Goal: Information Seeking & Learning: Check status

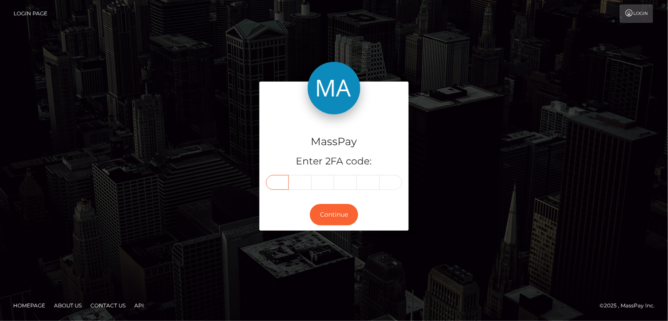
click at [279, 183] on input "text" at bounding box center [277, 182] width 23 height 15
type input "8"
type input "3"
type input "2"
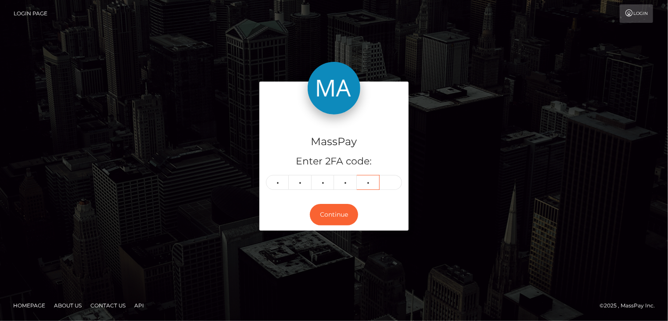
type input "1"
type input "3"
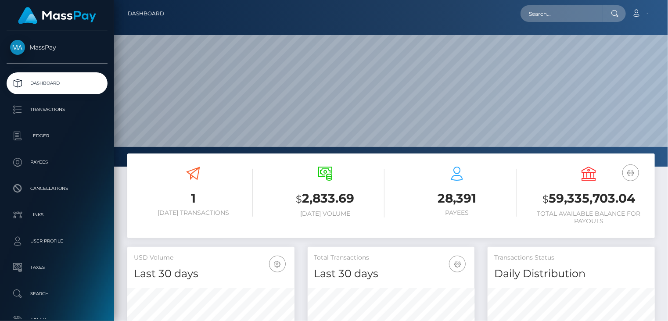
scroll to position [155, 167]
click at [550, 17] on input "text" at bounding box center [561, 13] width 82 height 17
paste input "MSPf1ed7182d6a178e"
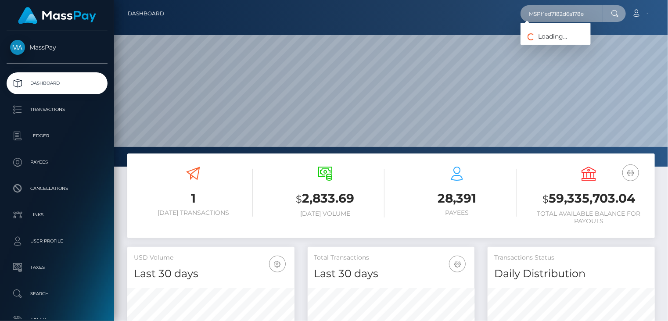
type input "MSPf1ed7182d6a178e"
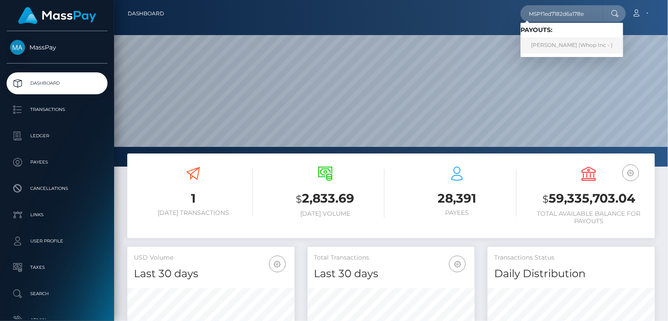
click at [543, 44] on link "FATTIULLAH KHAN Khan (Whop Inc - )" at bounding box center [571, 45] width 103 height 16
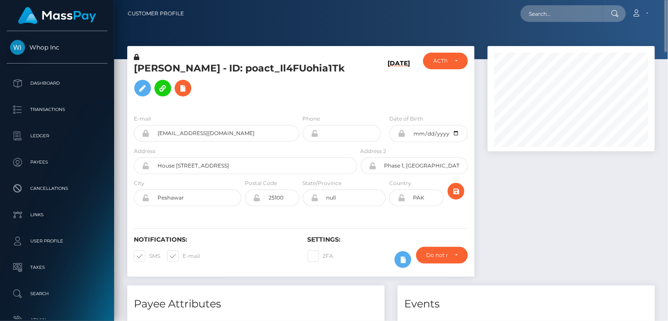
click at [169, 62] on h5 "FATTIULLAH KHAN Khan - ID: poact_Il4FUohia1Tk" at bounding box center [243, 81] width 218 height 39
copy h5 "FATTIULLAH"
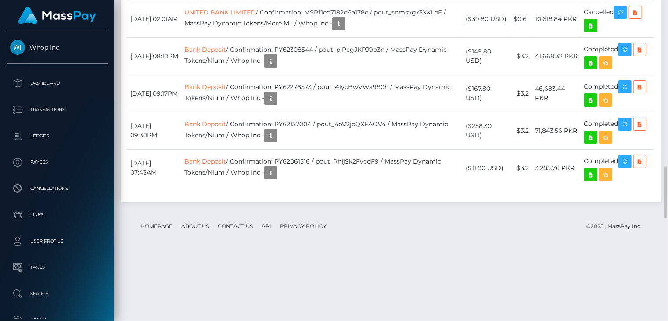
scroll to position [1610, 0]
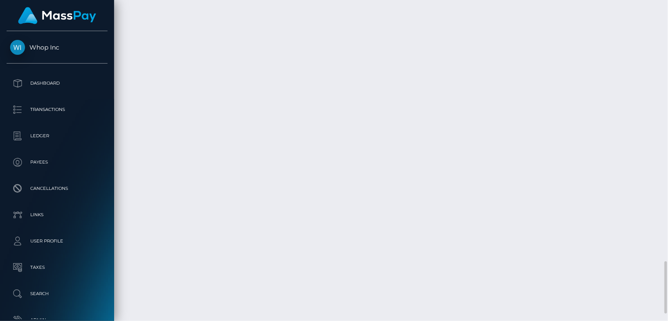
drag, startPoint x: 326, startPoint y: 122, endPoint x: 462, endPoint y: 120, distance: 136.5
copy td "MSPf1ed7182d6a178e / pout_snmsvgx3XXLbE"
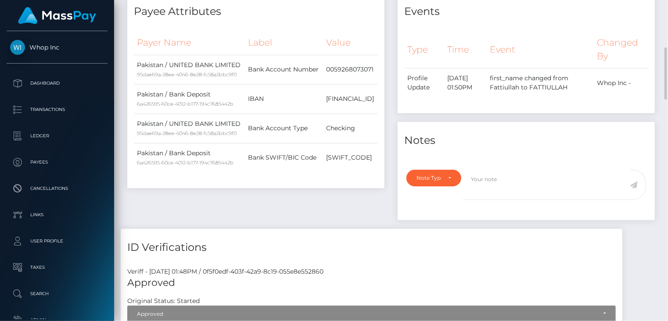
scroll to position [0, 0]
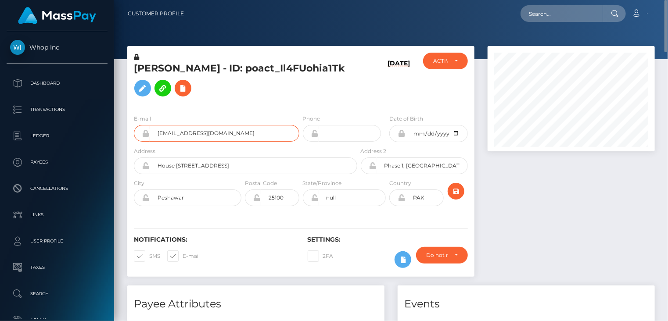
click at [195, 130] on input "khan.marwat993@gmail.com" at bounding box center [225, 133] width 150 height 17
click at [203, 66] on h5 "FATTIULLAH KHAN Khan - ID: poact_Il4FUohia1Tk" at bounding box center [243, 81] width 218 height 39
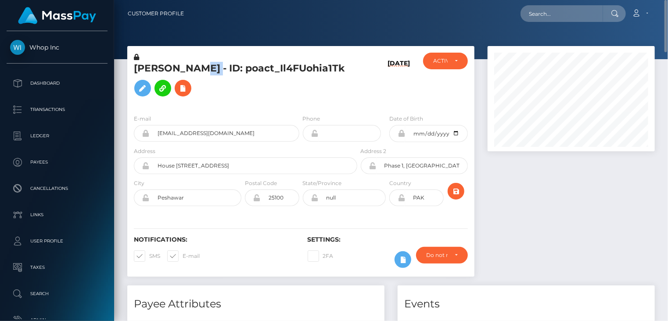
click at [203, 66] on h5 "FATTIULLAH KHAN Khan - ID: poact_Il4FUohia1Tk" at bounding box center [243, 81] width 218 height 39
copy h5 "FATTIULLAH KHAN Khan - ID: poact_Il4FUohia1Tk"
click at [573, 15] on input "text" at bounding box center [561, 13] width 82 height 17
paste input "MSPc1fa9141b2c8cb0"
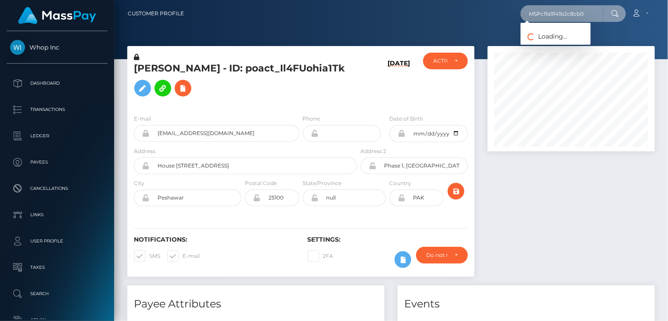
type input "MSPc1fa9141b2c8cb0"
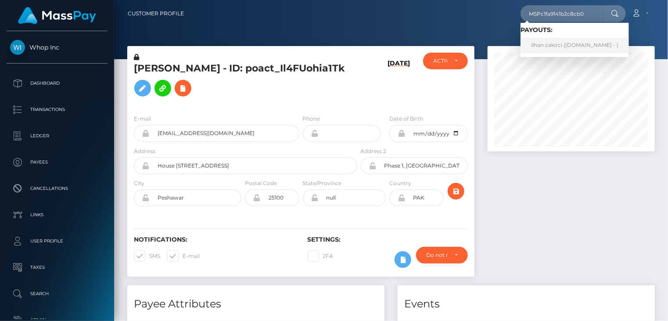
click at [555, 47] on link "ilhan cakirci (Skin.Land - )" at bounding box center [574, 45] width 108 height 16
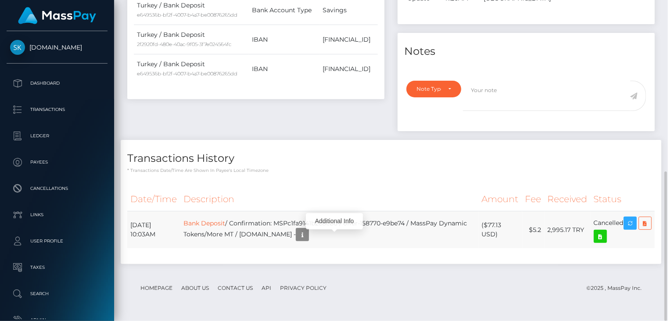
scroll to position [105, 167]
drag, startPoint x: 298, startPoint y: 226, endPoint x: 427, endPoint y: 226, distance: 129.0
click at [427, 226] on td "Bank Deposit / Confirmation: MSPc1fa9141b2c8cb0 / offer-158770-e9be74 / MassPay…" at bounding box center [329, 229] width 298 height 37
copy td "MSPc1fa9141b2c8cb0 / offer-158770-e9be74"
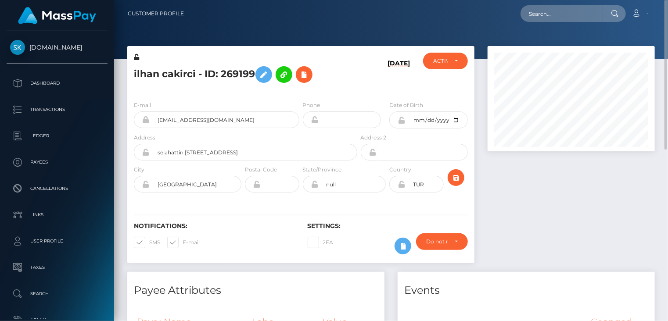
click at [179, 75] on h5 "ilhan cakirci - ID: 269199" at bounding box center [243, 74] width 218 height 25
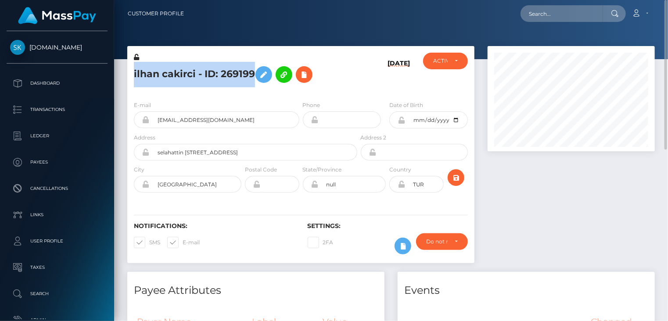
copy h5 "ilhan cakirci - ID: 269199"
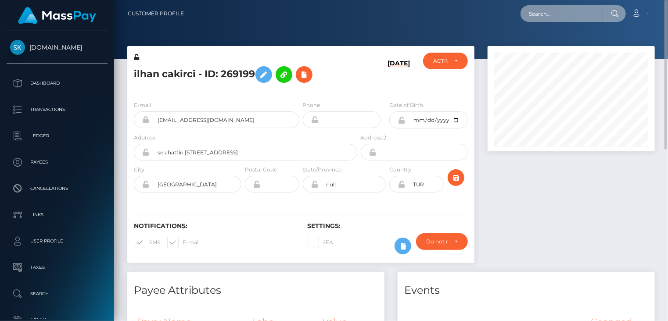
paste input "MSP54bc28d9529a718"
type input "MSP54bc28d9529a718"
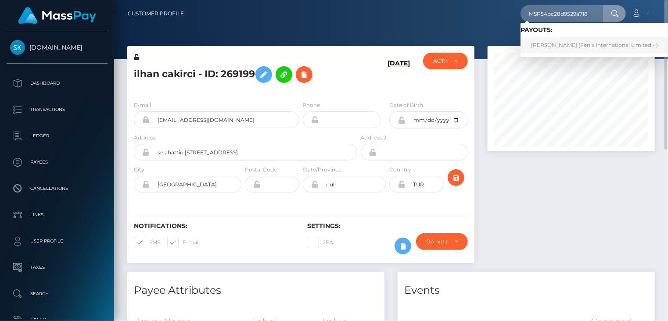
click at [555, 50] on link "Asia Alexandrovna Sokolova (Fenix International Limited - )" at bounding box center [594, 45] width 148 height 16
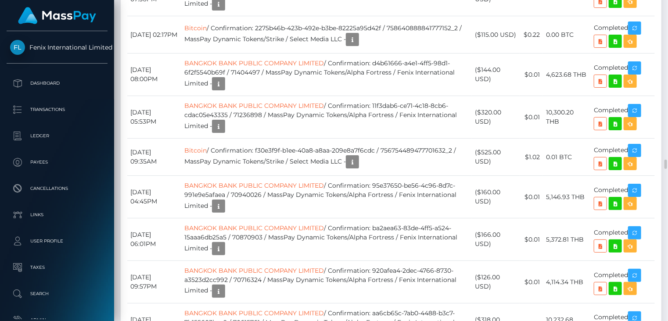
scroll to position [438629, 438567]
drag, startPoint x: 199, startPoint y: 128, endPoint x: 302, endPoint y: 129, distance: 102.7
copy td "MSP54bc28d9529a718 / 77651084"
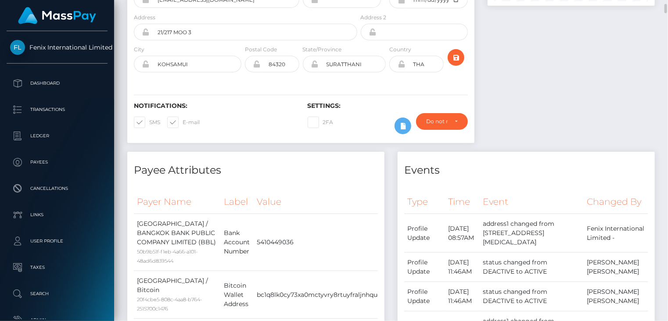
scroll to position [0, 0]
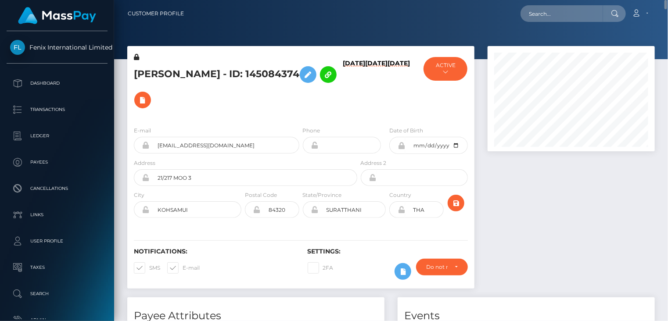
click at [155, 72] on h5 "Asia Alexandrovna Sokolova - ID: 145084374" at bounding box center [243, 87] width 218 height 51
copy h5 "Asia Alexandrovna Sokolova - ID: 145084374"
paste input "MSP033db6d4d83e706"
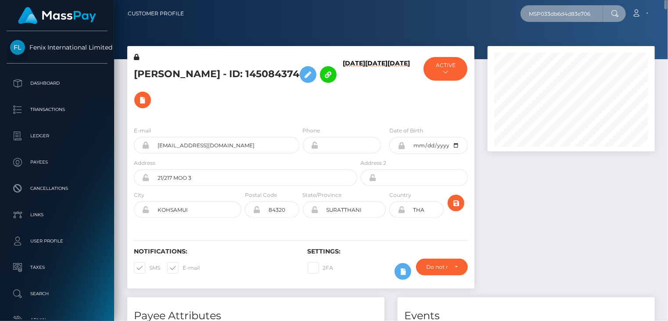
type input "MSP033db6d4d83e706"
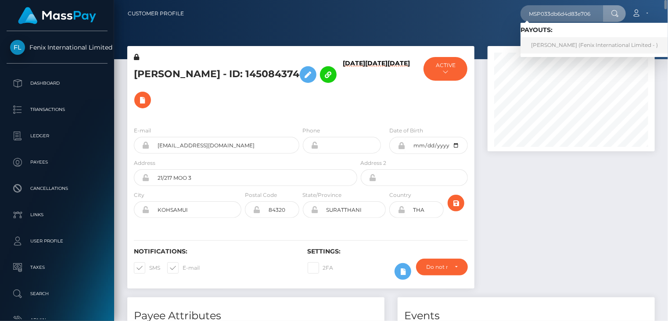
click at [554, 41] on link "CHARLOTTE WILANDA GOURIOU (Fenix International Limited - )" at bounding box center [594, 45] width 148 height 16
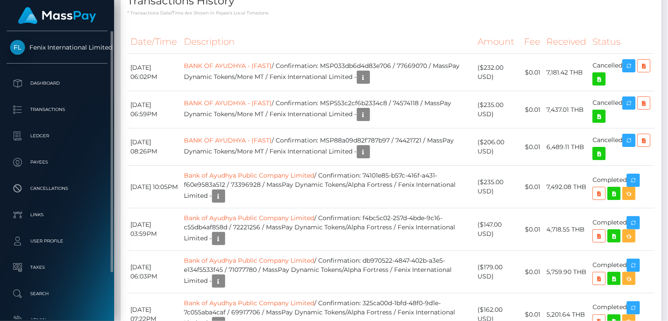
scroll to position [105, 167]
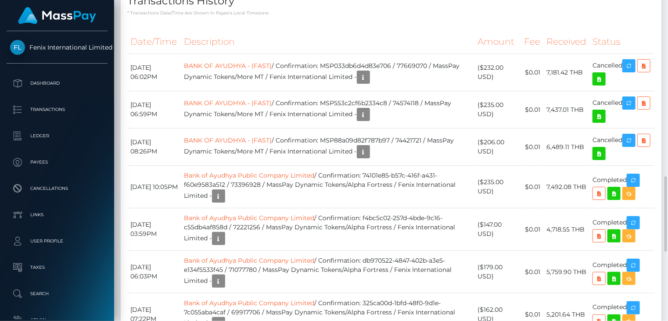
click at [287, 35] on th "Description" at bounding box center [328, 42] width 294 height 24
drag, startPoint x: 333, startPoint y: 52, endPoint x: 430, endPoint y: 53, distance: 96.1
click at [442, 54] on td "BANK OF AYUDHYA - (FAST) / Confirmation: MSP033db6d4d83e706 / 77669070 / MassPa…" at bounding box center [328, 72] width 294 height 37
copy td "MSP033db6d4d83e706 / 77669070"
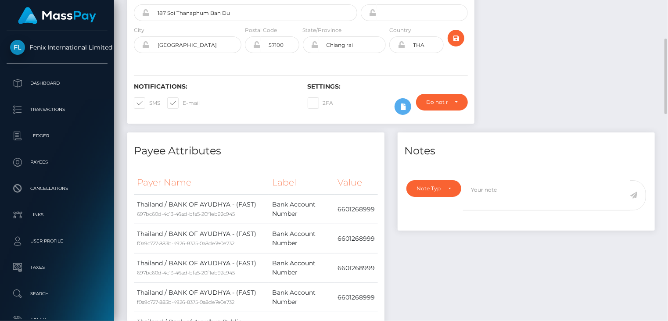
scroll to position [0, 0]
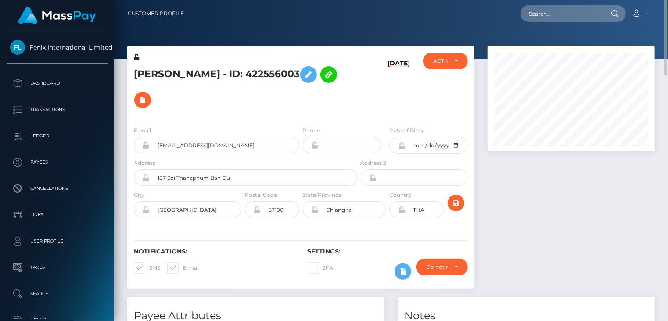
click at [146, 72] on h5 "[PERSON_NAME] - ID: 422556003" at bounding box center [243, 87] width 218 height 51
copy h5 "[PERSON_NAME] - ID: 422556003"
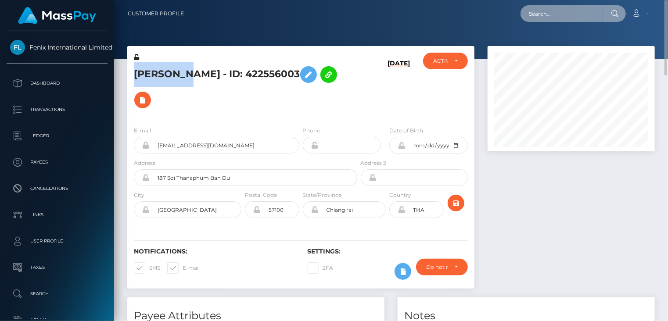
click at [562, 12] on input "text" at bounding box center [561, 13] width 82 height 17
paste input "MSPe5fdf3885046e4a"
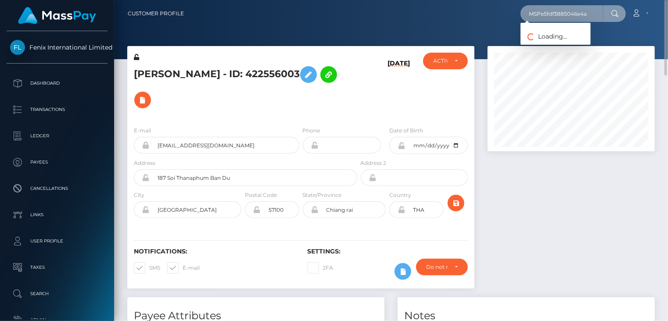
type input "MSPe5fdf3885046e4a"
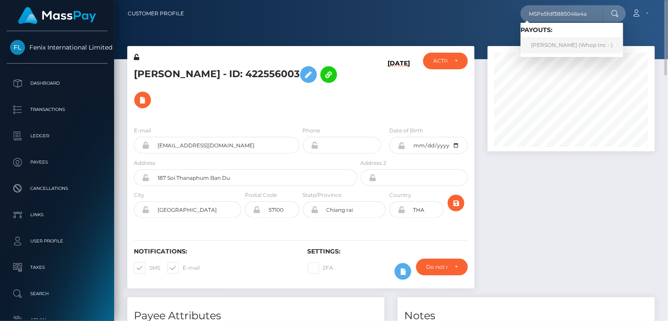
click at [556, 45] on link "[PERSON_NAME] (Whop Inc - )" at bounding box center [571, 45] width 103 height 16
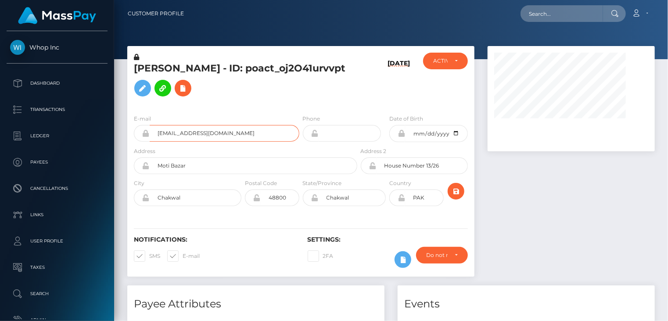
click at [206, 130] on input "henrychabalhatu@gmail.com" at bounding box center [225, 133] width 150 height 17
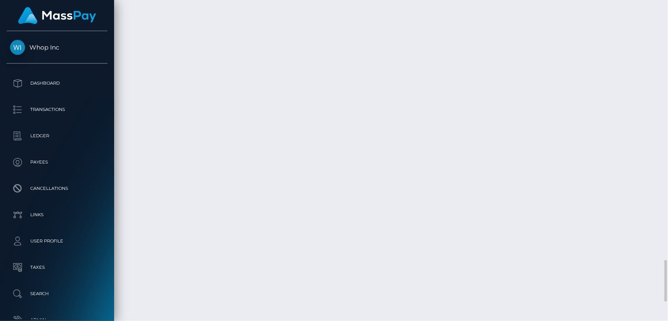
scroll to position [1985, 0]
drag, startPoint x: 325, startPoint y: 258, endPoint x: 276, endPoint y: 270, distance: 51.0
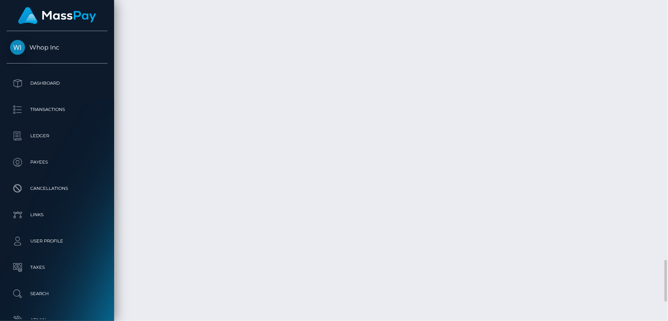
copy td "MSPe5fdf3885046e4a / pout_MTMgshfvFGDn9"
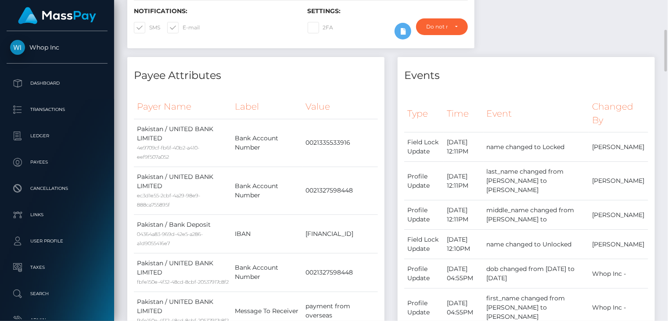
scroll to position [0, 0]
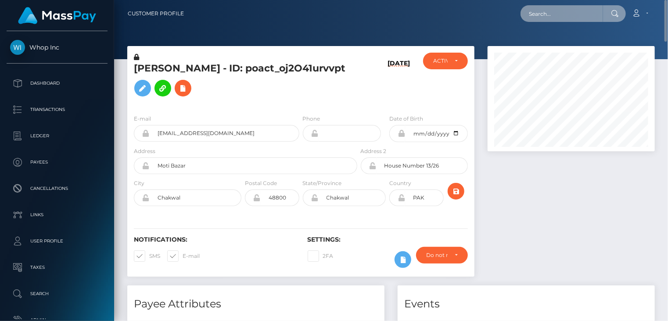
paste input "MSP7eab509e5fa5229"
type input "MSP7eab509e5fa5229"
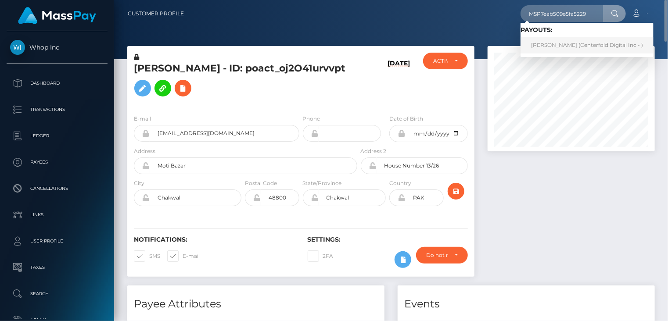
click at [545, 48] on link "Rimsha khan (Centerfold Digital Inc - )" at bounding box center [586, 45] width 133 height 16
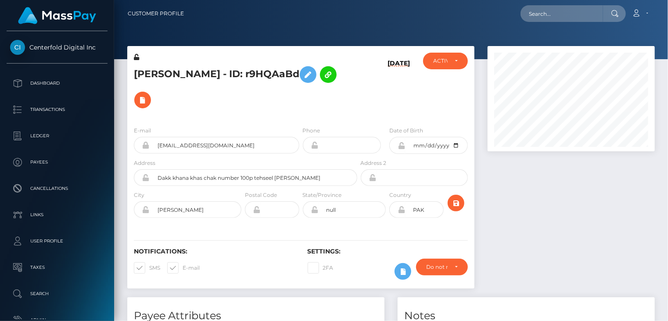
scroll to position [565, 0]
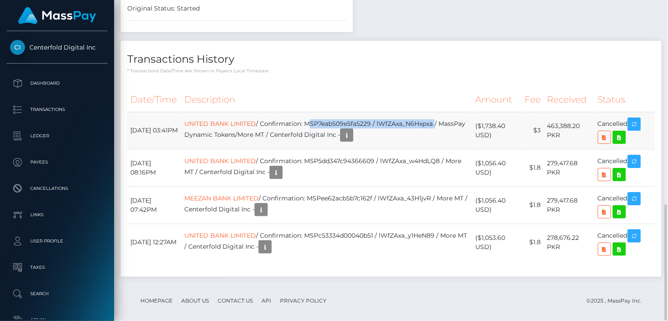
drag, startPoint x: 324, startPoint y: 116, endPoint x: 452, endPoint y: 115, distance: 128.1
click at [452, 115] on td "UNITED BANK LIMITED / Confirmation: MSP7eab509e5fa5229 / lWfZAxa_N6Hxpxa / Mass…" at bounding box center [326, 130] width 291 height 37
copy td "MSP7eab509e5fa5229 / lWfZAxa_N6Hxpxa"
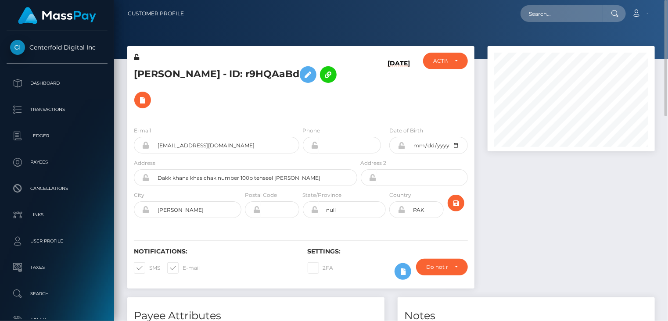
click at [178, 71] on h5 "[PERSON_NAME] - ID: r9HQAaBd" at bounding box center [243, 87] width 218 height 51
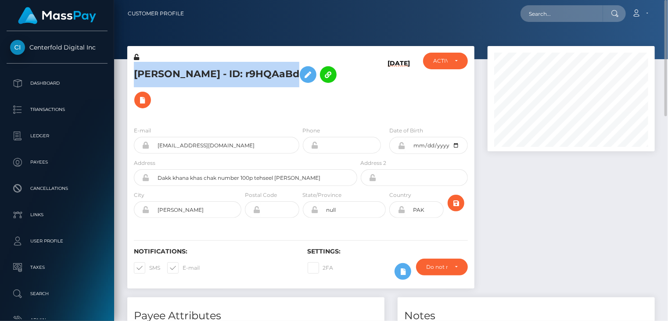
click at [178, 71] on h5 "[PERSON_NAME] - ID: r9HQAaBd" at bounding box center [243, 87] width 218 height 51
copy h5 "[PERSON_NAME] - ID: r9HQAaBd"
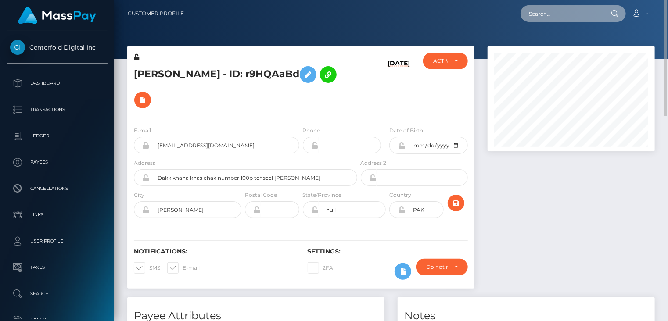
paste input "MSPeb0f43aea963c73"
type input "MSPeb0f43aea963c73"
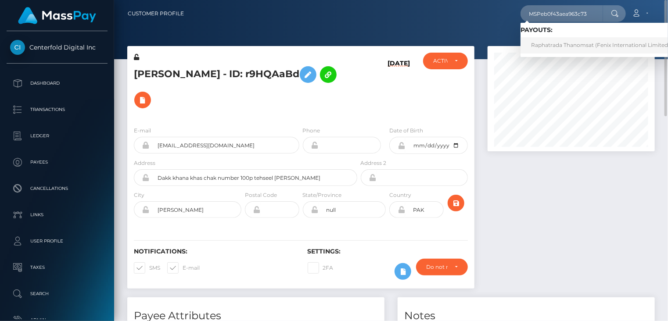
click at [580, 47] on link "Raphatrada Thanomsat (Fenix International Limited - )" at bounding box center [602, 45] width 165 height 16
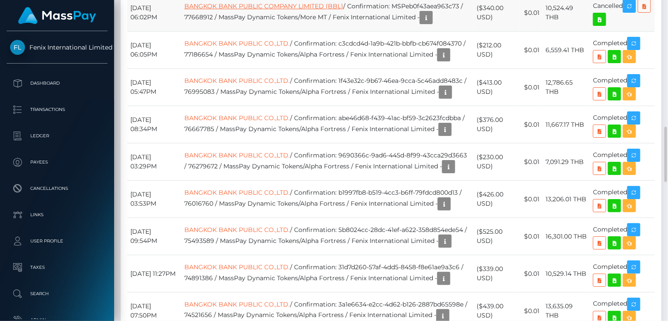
scroll to position [585, 0]
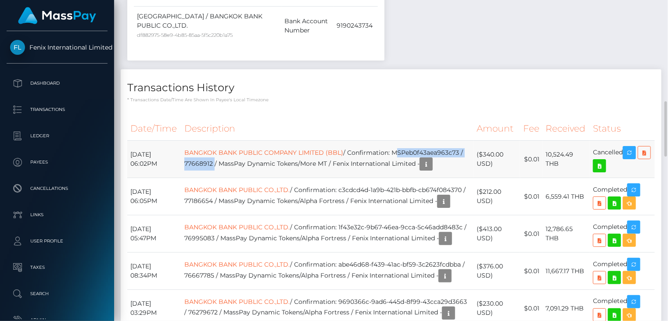
drag, startPoint x: 200, startPoint y: 148, endPoint x: 300, endPoint y: 144, distance: 100.1
click at [300, 144] on td "BANGKOK BANK PUBLIC COMPANY LIMITED (BBL) / Confirmation: MSPeb0f43aea963c73 / …" at bounding box center [327, 159] width 292 height 37
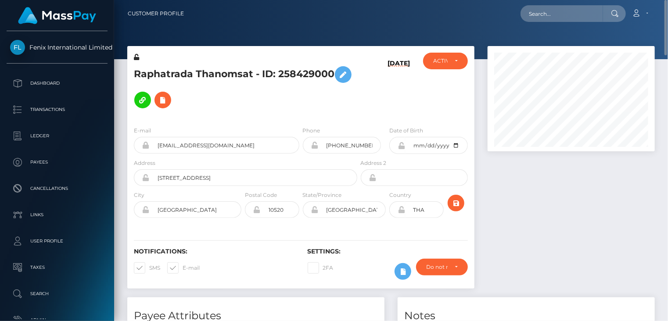
click at [230, 67] on h5 "Raphatrada Thanomsat - ID: 258429000" at bounding box center [243, 87] width 218 height 51
copy h5 "Raphatrada Thanomsat - ID: 258429000"
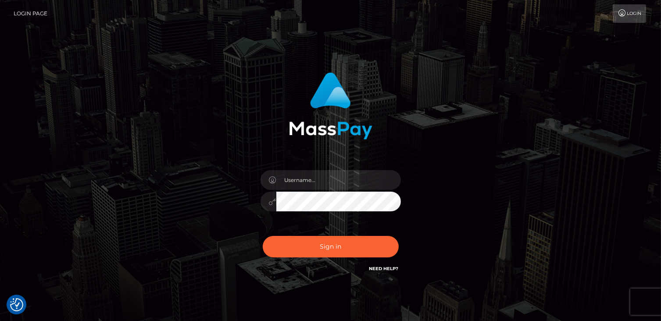
checkbox input "true"
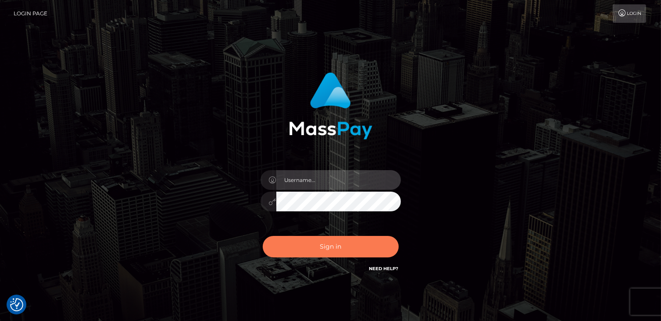
type input "catalinad"
click at [361, 256] on button "Sign in" at bounding box center [331, 246] width 136 height 21
type input "catalinad"
click at [359, 256] on button "Sign in" at bounding box center [331, 246] width 136 height 21
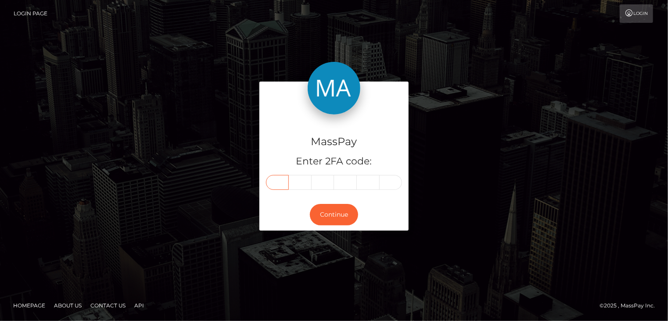
click at [282, 183] on input "text" at bounding box center [277, 182] width 23 height 15
type input "2"
type input "7"
type input "1"
type input "6"
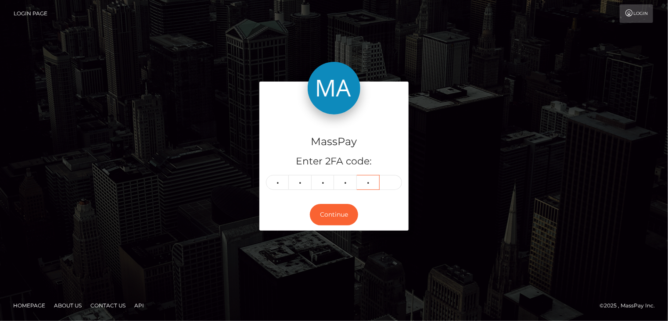
type input "9"
type input "7"
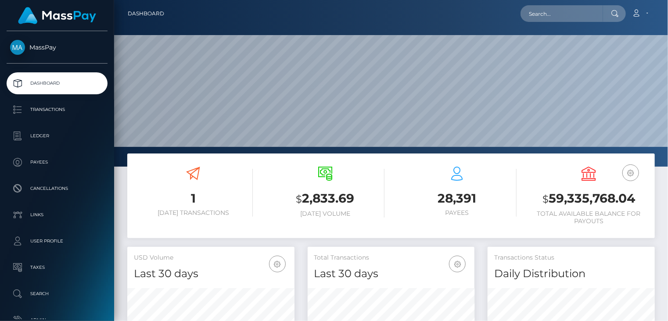
scroll to position [155, 167]
paste input "pout_aosQw3CMB0JBe"
type input "pout_aosQw3CMB0JBe"
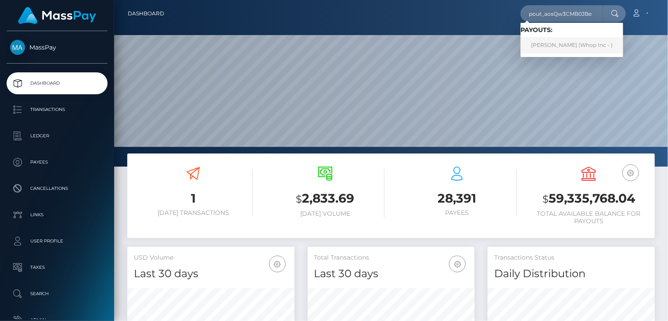
click at [565, 50] on link "[PERSON_NAME] (Whop Inc - )" at bounding box center [571, 45] width 103 height 16
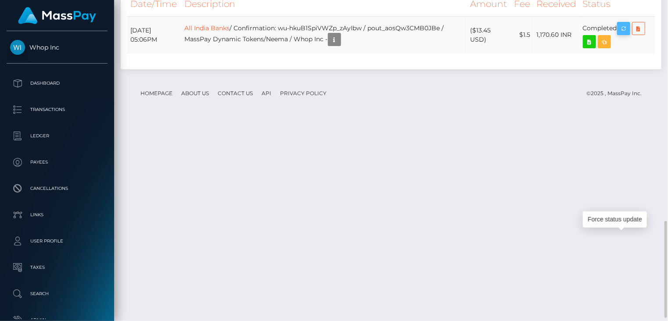
scroll to position [105, 167]
click at [629, 34] on icon "button" at bounding box center [623, 28] width 11 height 11
click at [340, 45] on icon "button" at bounding box center [334, 39] width 11 height 11
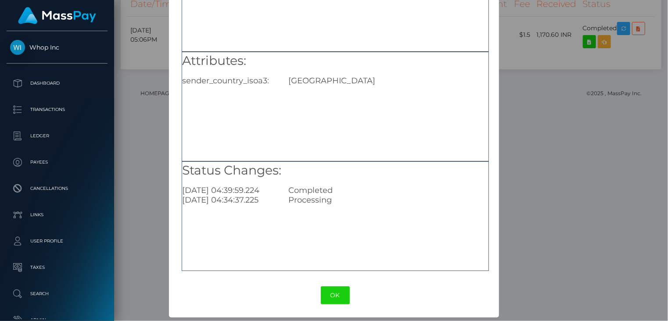
scroll to position [0, 0]
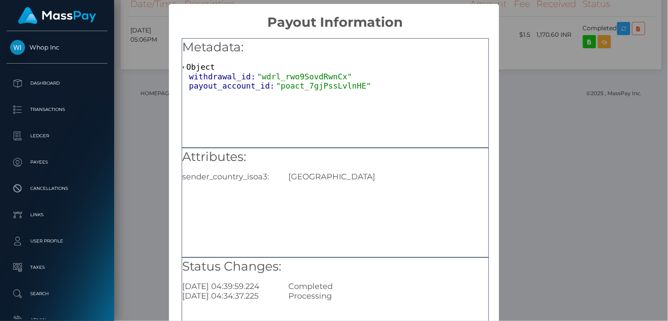
click at [147, 104] on div "× Payout Information Metadata: Object withdrawal_id: "wdrl_rwo9SovdRwnCx" payou…" at bounding box center [334, 160] width 668 height 321
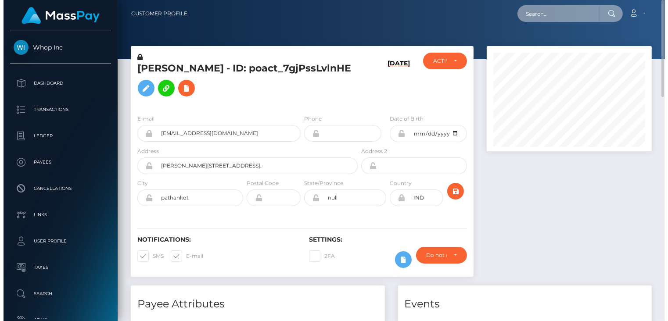
scroll to position [105, 167]
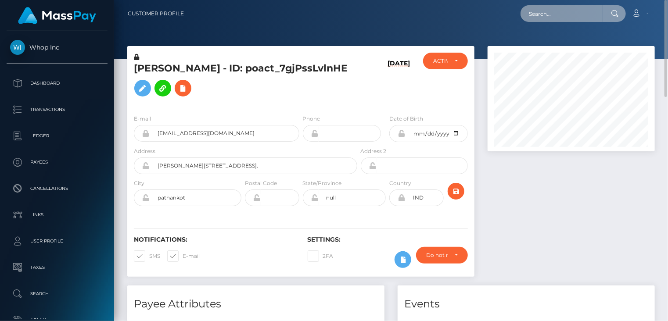
paste input "[EMAIL_ADDRESS][DOMAIN_NAME]"
type input "[EMAIL_ADDRESS][DOMAIN_NAME]"
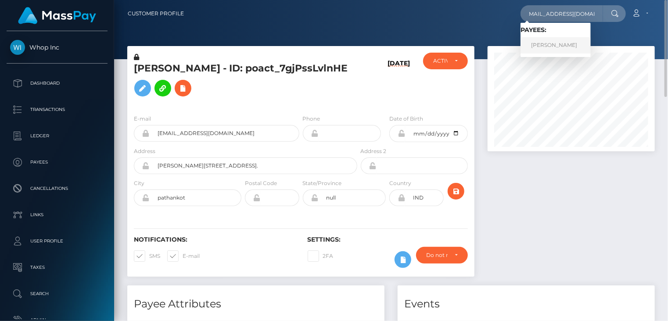
click at [548, 43] on link "ROBERT MILLER" at bounding box center [555, 45] width 70 height 16
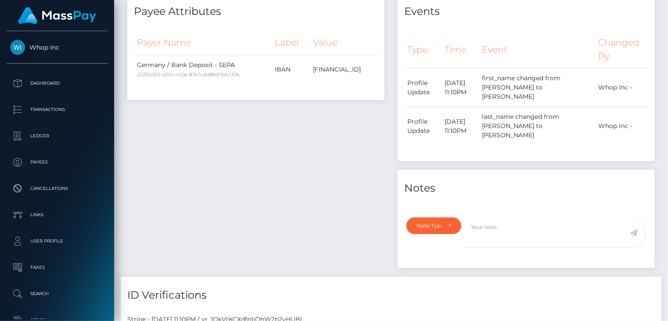
scroll to position [878, 0]
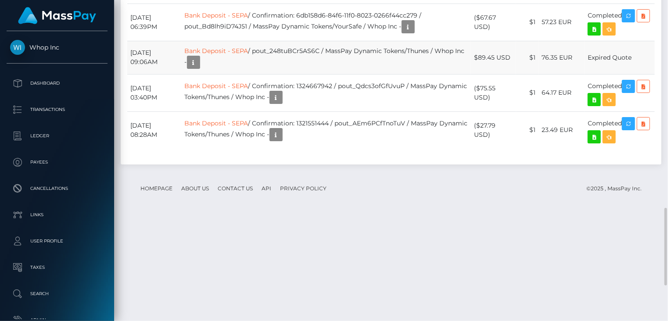
scroll to position [1006, 0]
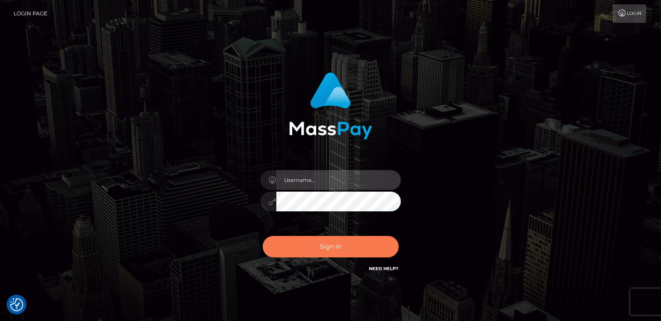
type input "catalinad"
click at [333, 245] on button "Sign in" at bounding box center [331, 246] width 136 height 21
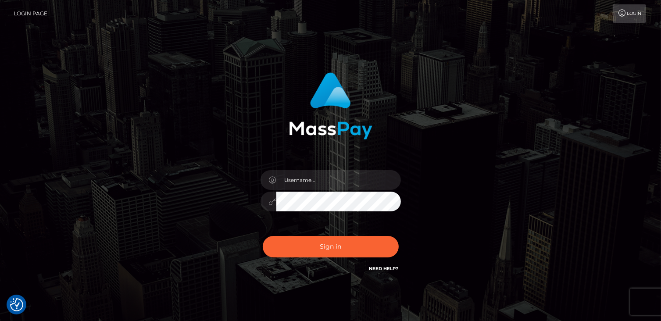
checkbox input "true"
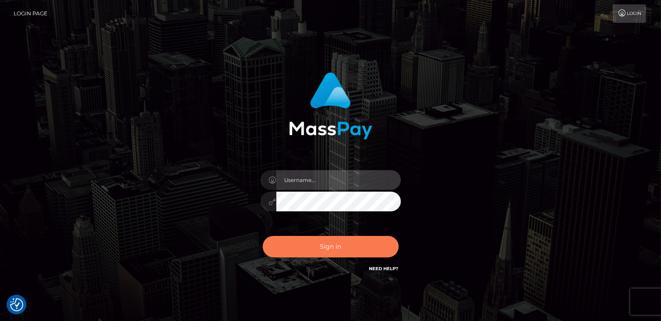
type input "catalinad"
click at [347, 246] on button "Sign in" at bounding box center [331, 246] width 136 height 21
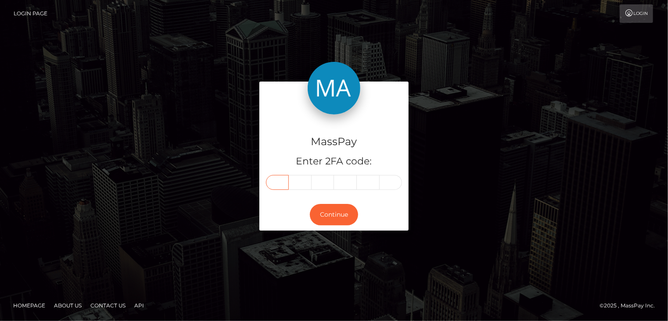
click at [281, 182] on input "text" at bounding box center [277, 182] width 23 height 15
click at [274, 189] on input "text" at bounding box center [277, 182] width 23 height 15
type input "8"
type input "3"
type input "4"
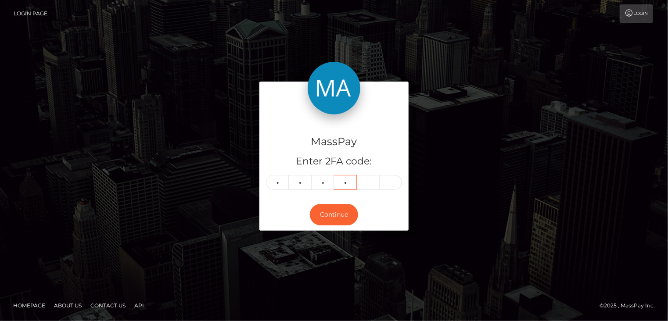
type input "1"
type input "3"
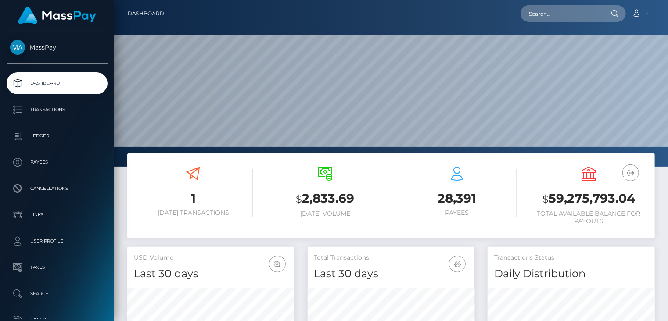
scroll to position [155, 167]
click at [559, 18] on input "text" at bounding box center [561, 13] width 82 height 17
paste input "MSP0f8cc7cea742525"
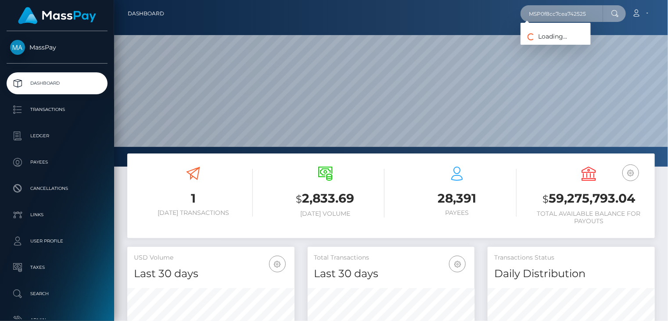
type input "MSP0f8cc7cea742525"
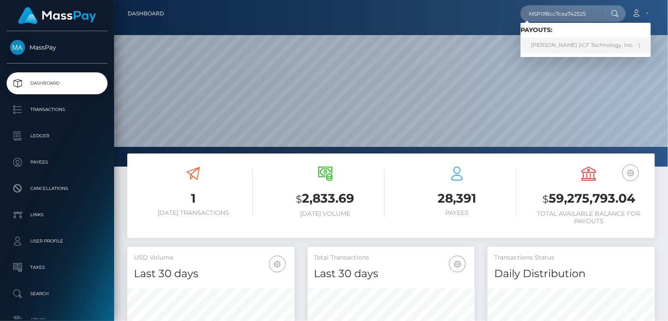
click at [562, 51] on link "Natalia Alvarez (ICF Technology, Inc. - )" at bounding box center [585, 45] width 130 height 16
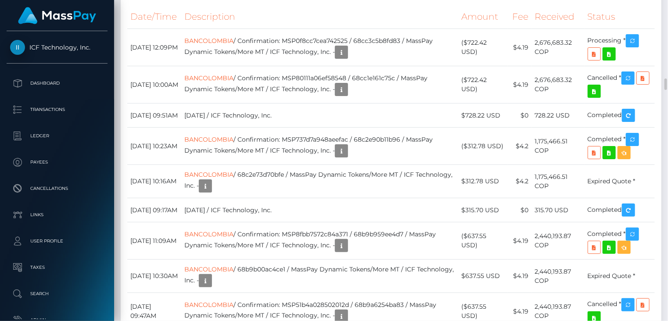
scroll to position [2342, 0]
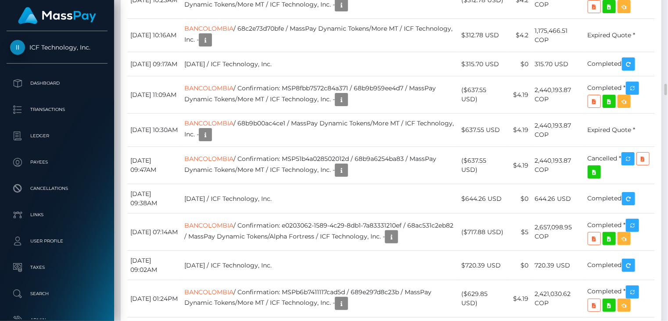
copy td "MSP0f8cc7cea742525"
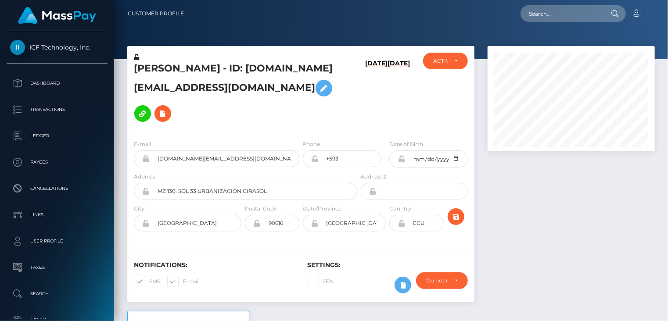
scroll to position [105, 167]
paste input "pout_248tuBCr5AS6C"
drag, startPoint x: 525, startPoint y: 16, endPoint x: 591, endPoint y: 16, distance: 66.7
click at [591, 16] on input "pout_248tuBCr5AS6C" at bounding box center [561, 13] width 82 height 17
paste input "biz_QQSjwWK6jKg6kK"
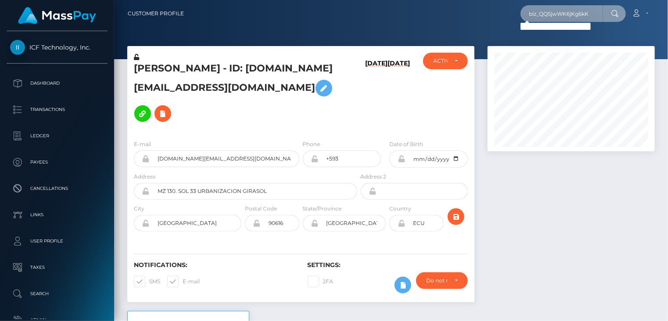
drag, startPoint x: 529, startPoint y: 10, endPoint x: 595, endPoint y: 7, distance: 66.3
click at [595, 7] on input "biz_QQSjwWK6jKg6kK" at bounding box center [561, 13] width 82 height 17
paste input "millerrobert.rr@gmail.com"
type input "millerrobert.rr@gmail.com"
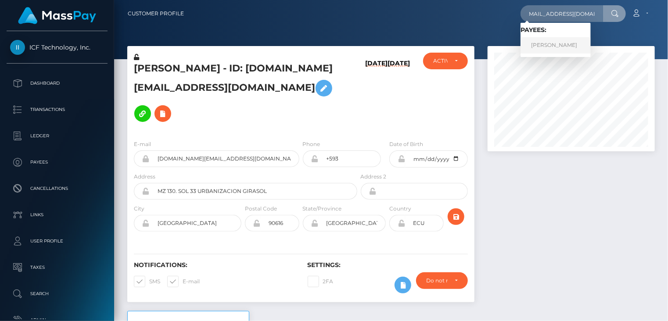
scroll to position [0, 0]
click at [551, 45] on link "ROBERT MILLER" at bounding box center [555, 45] width 70 height 16
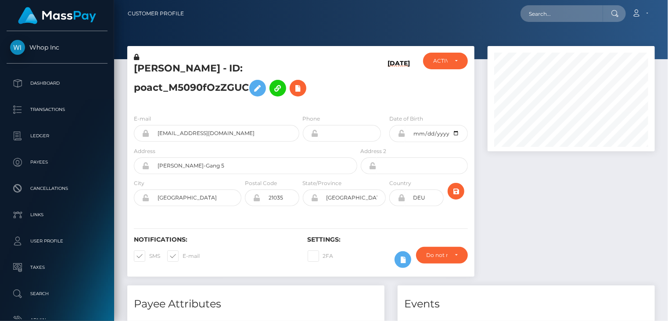
scroll to position [105, 167]
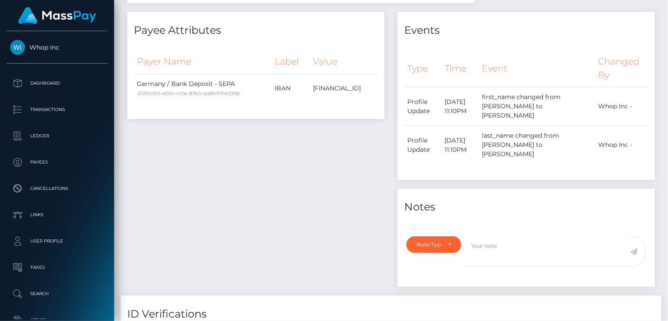
scroll to position [0, 0]
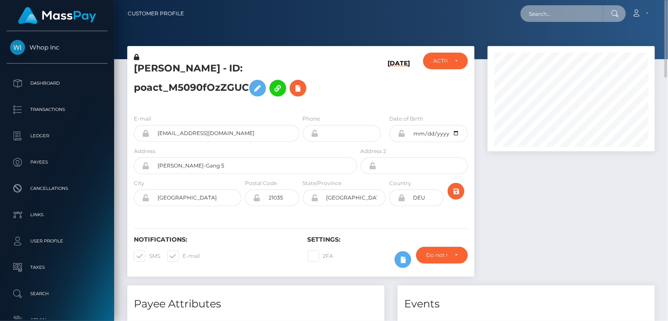
paste input "[EMAIL_ADDRESS][DOMAIN_NAME]"
type input "[EMAIL_ADDRESS][DOMAIN_NAME]"
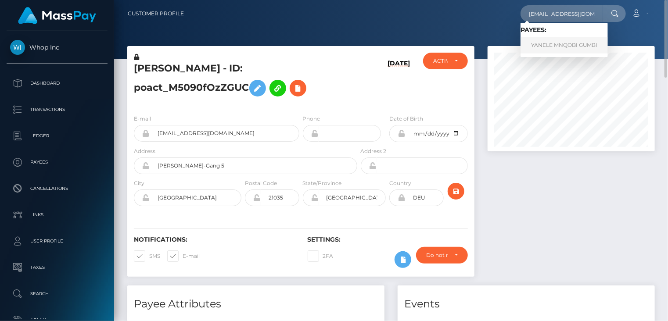
click at [564, 44] on link "YANELE MNQOBI GUMBI" at bounding box center [563, 45] width 87 height 16
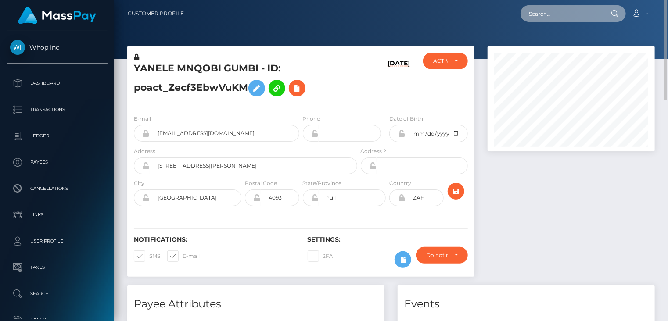
paste input "jimkinuthia20+ee1db4d932@gmail.com"
type input "jimkinuthia20+ee1db4d932@gmail.com"
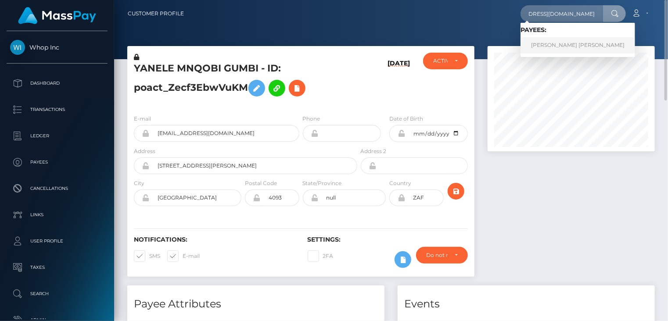
scroll to position [0, 0]
click at [558, 42] on link "JIMMY KARUIGI KINUTHIA kinuthia" at bounding box center [577, 45] width 115 height 16
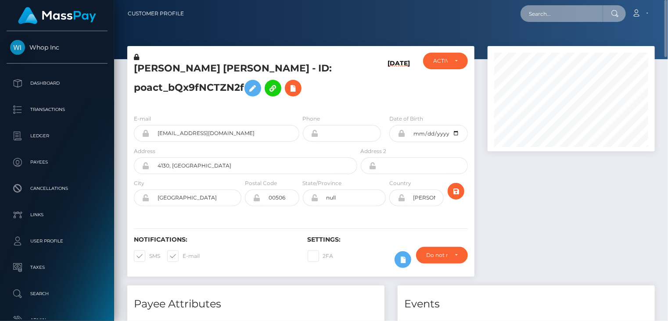
paste input "[EMAIL_ADDRESS][DOMAIN_NAME]"
type input "[EMAIL_ADDRESS][DOMAIN_NAME]"
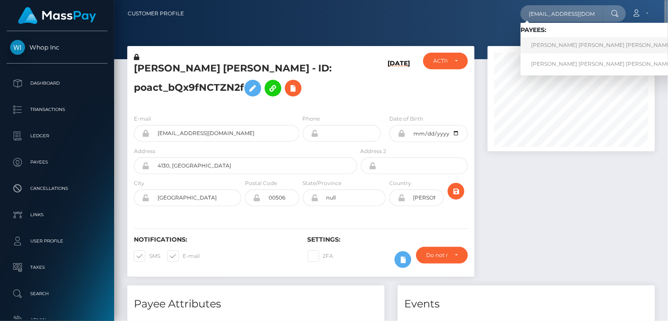
click at [590, 47] on link "MICHAEL JOSE VASQUEZ MONEGRO" at bounding box center [601, 45] width 162 height 16
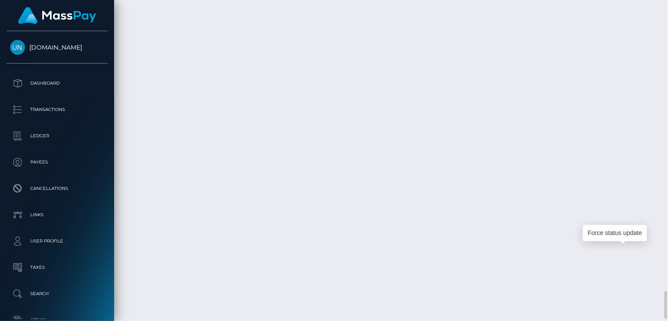
scroll to position [105, 167]
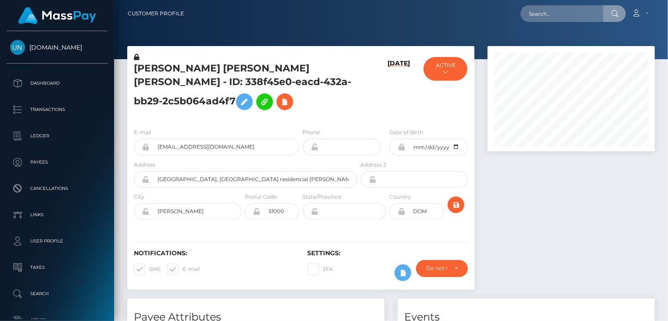
scroll to position [105, 167]
type input "[EMAIL_ADDRESS][DOMAIN_NAME]"
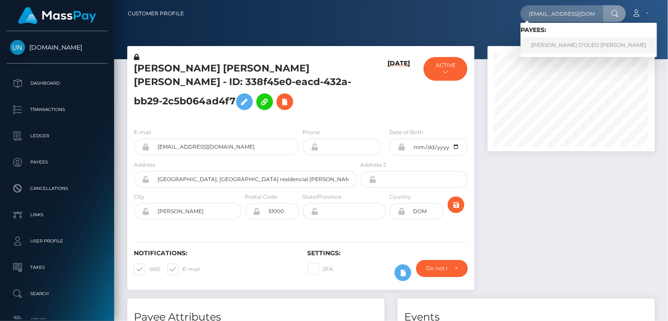
click at [558, 49] on link "[PERSON_NAME] D'OLEO [PERSON_NAME]" at bounding box center [588, 45] width 136 height 16
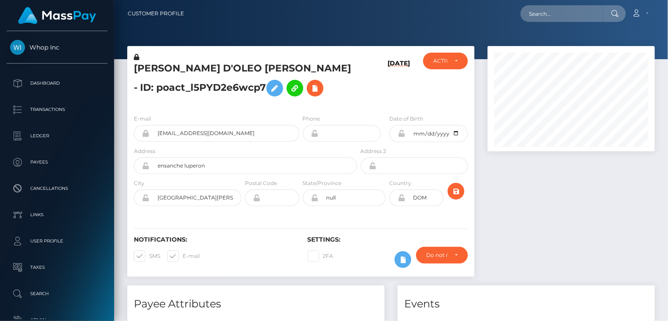
scroll to position [105, 167]
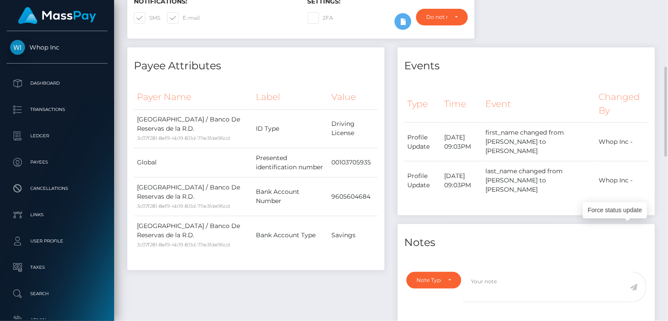
scroll to position [0, 0]
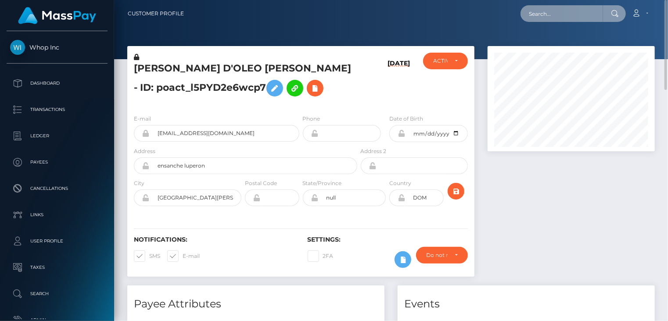
paste input "pout_NCuoP3OhjBUZI"
type input "pout_NCuoP3OhjBUZI"
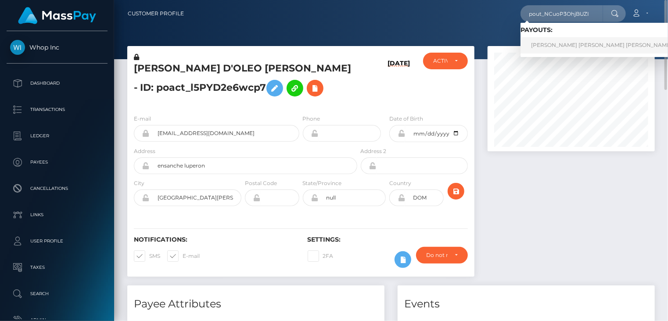
click at [551, 43] on link "MICHAEL JOSE VASQUEZ MONEGRO (Whop Inc - )" at bounding box center [618, 45] width 197 height 16
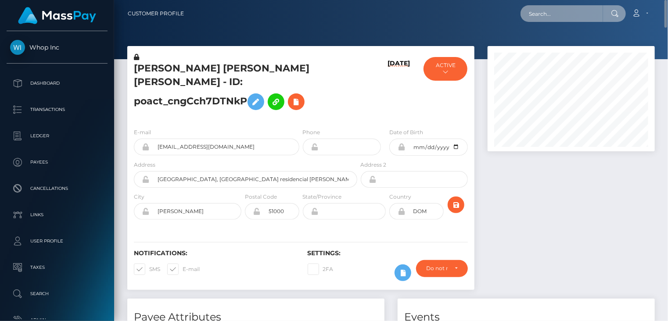
paste input "pout_xlns4PuiAfGgW"
type input "pout_xlns4PuiAfGgW"
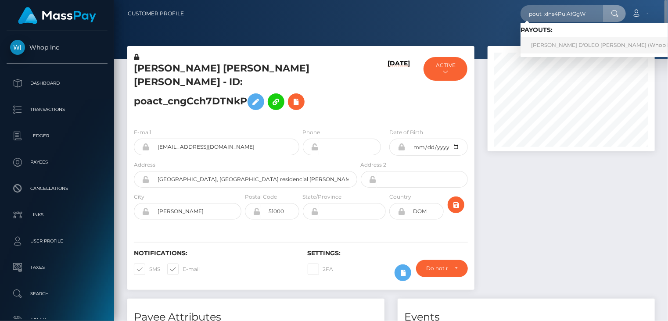
click at [575, 46] on link "DANIEL ENRIQUE D'OLEO NUÑEZ (Whop Inc - )" at bounding box center [606, 45] width 172 height 16
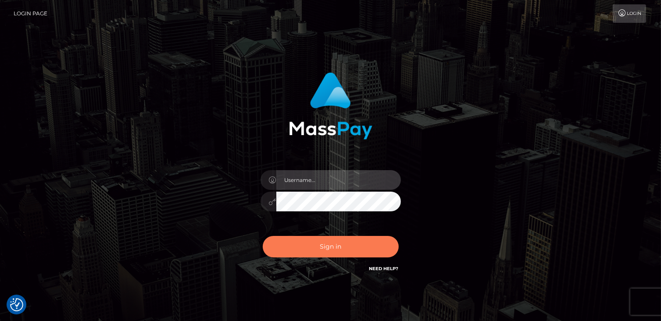
type input "catalinad"
click at [345, 251] on button "Sign in" at bounding box center [331, 246] width 136 height 21
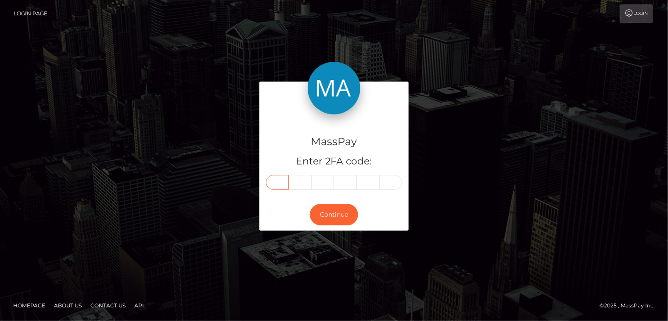
click at [275, 178] on input "text" at bounding box center [277, 182] width 23 height 15
click at [274, 183] on input "text" at bounding box center [277, 182] width 23 height 15
type input "5"
type input "7"
type input "9"
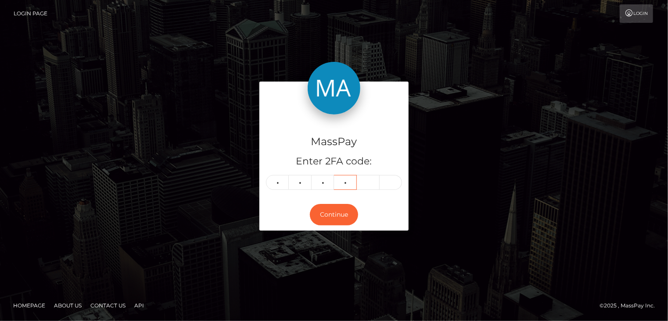
type input "3"
type input "9"
type input "6"
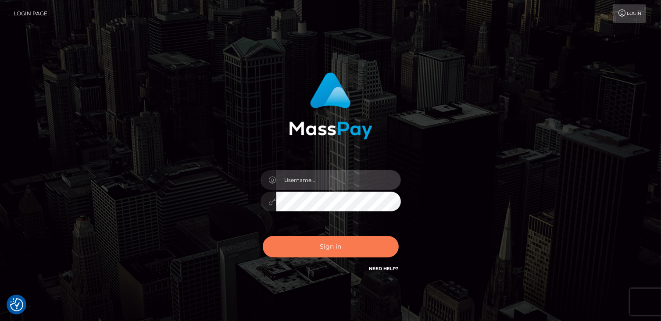
type input "catalinad"
click at [324, 249] on button "Sign in" at bounding box center [331, 246] width 136 height 21
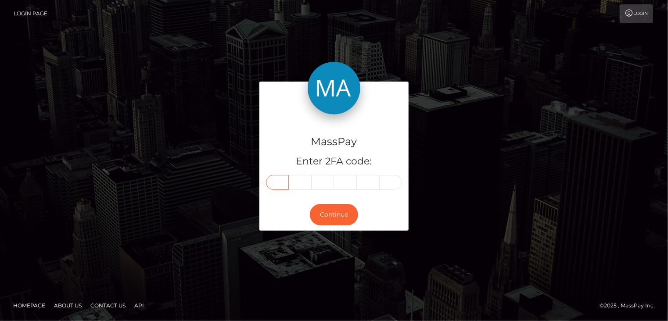
click at [288, 183] on input "text" at bounding box center [277, 182] width 23 height 15
type input "5"
type input "7"
type input "9"
type input "3"
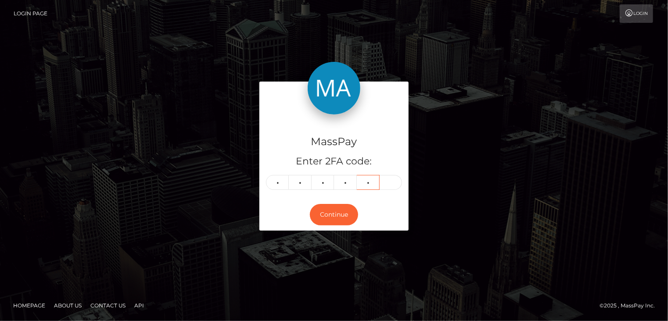
type input "9"
type input "6"
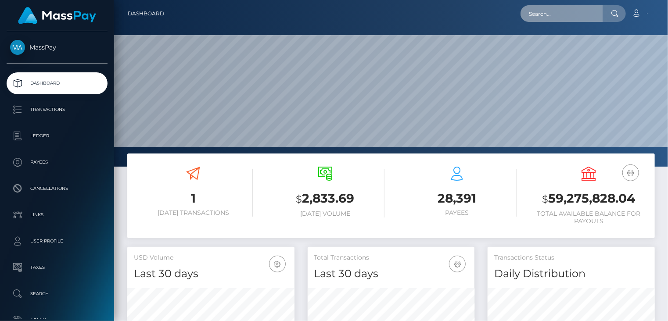
scroll to position [155, 167]
paste input "poact_XbdOeIGjVEh4"
type input "poact_XbdOeIGjVEh4"
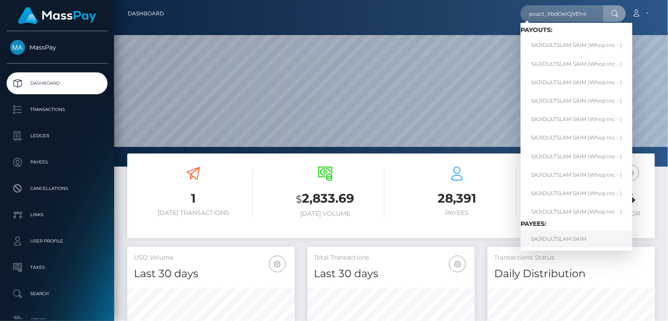
click at [575, 238] on link "SAJIDULTSLAM SAIM" at bounding box center [576, 239] width 112 height 16
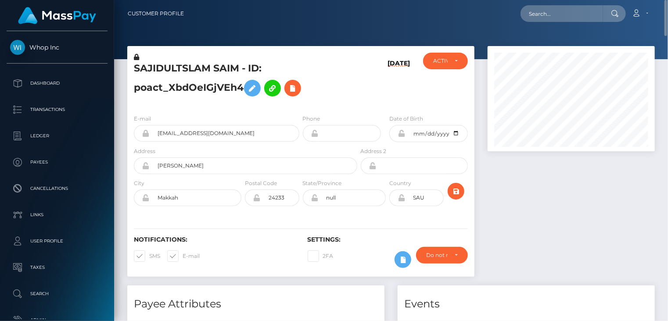
click at [186, 67] on h5 "SAJIDULTSLAM SAIM - ID: poact_XbdOeIGjVEh4" at bounding box center [243, 81] width 218 height 39
copy h5 "SAJIDULTSLAM SAIM - ID: poact_XbdOeIGjVEh4"
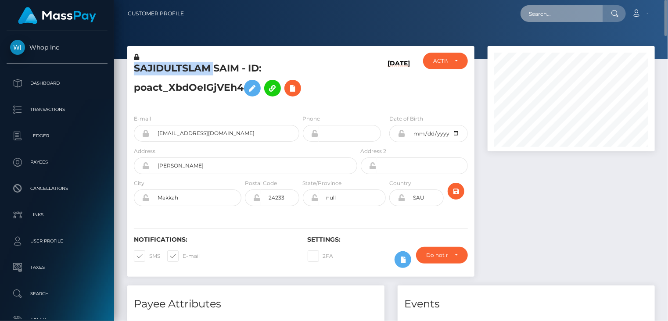
click at [565, 16] on input "text" at bounding box center [561, 13] width 82 height 17
paste input "poact_ycXZ0slDJ5To"
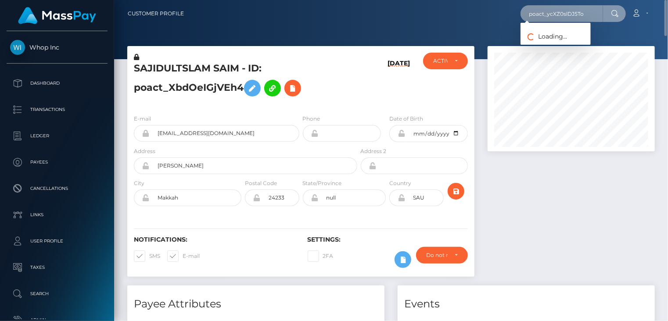
type input "poact_ycXZ0slDJ5To"
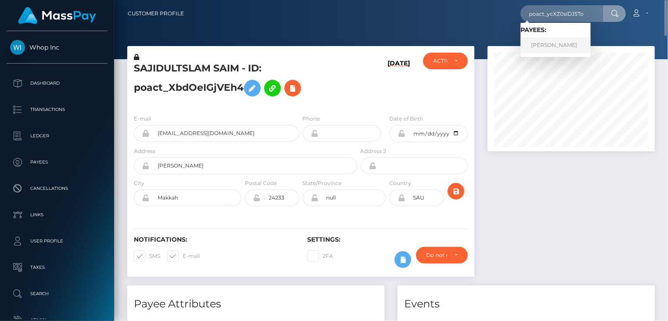
click at [553, 47] on link "Darwin Orendain" at bounding box center [555, 45] width 70 height 16
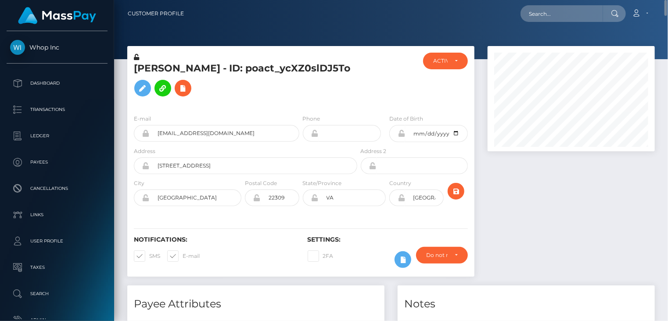
click at [230, 69] on h5 "[PERSON_NAME] - ID: poact_ycXZ0slDJ5To" at bounding box center [243, 81] width 218 height 39
copy h5 "[PERSON_NAME] - ID: poact_ycXZ0slDJ5To"
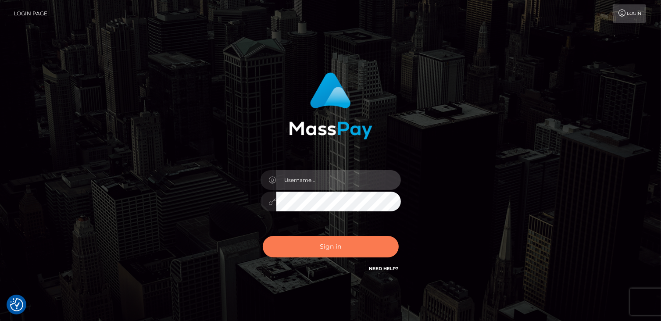
type input "catalinad"
click at [344, 249] on button "Sign in" at bounding box center [331, 246] width 136 height 21
type input "catalinad"
click at [316, 255] on button "Sign in" at bounding box center [331, 246] width 136 height 21
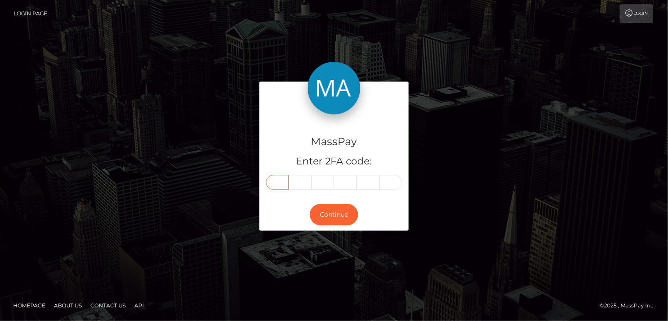
click at [276, 183] on input "text" at bounding box center [277, 182] width 23 height 15
type input "6"
type input "7"
type input "5"
type input "4"
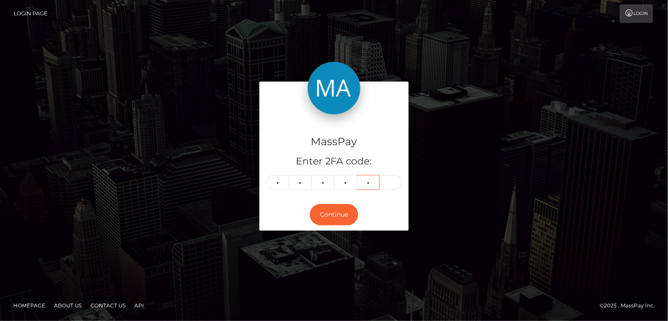
type input "9"
type input "7"
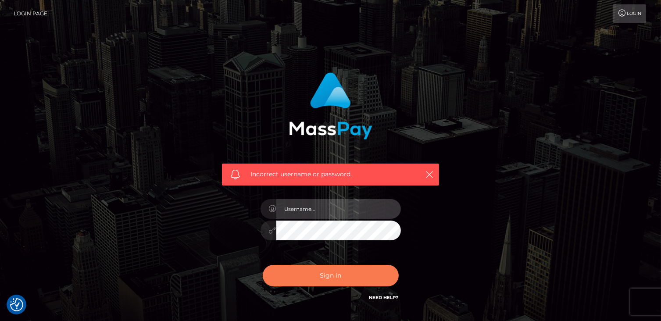
type input "catalinad"
click at [317, 273] on button "Sign in" at bounding box center [331, 275] width 136 height 21
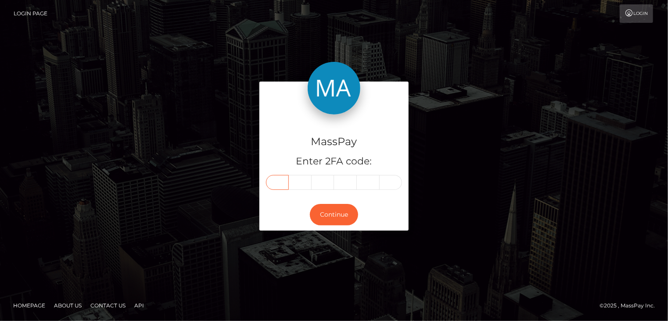
click at [272, 183] on input "text" at bounding box center [277, 182] width 23 height 15
type input "2"
type input "5"
type input "2"
type input "3"
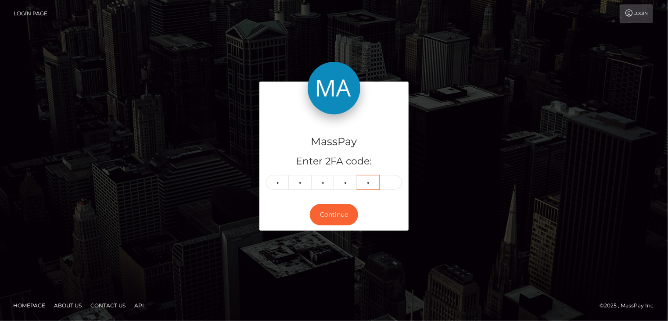
type input "8"
type input "5"
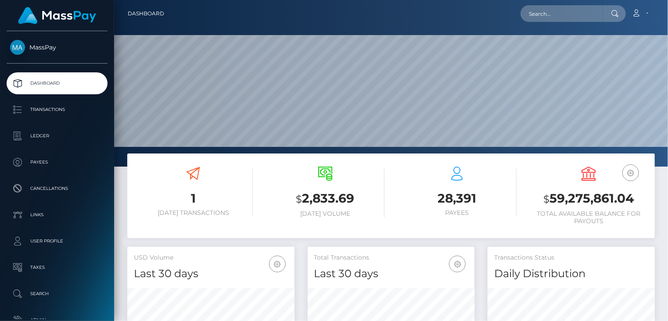
scroll to position [155, 167]
paste input "poact_XPz0xzIoI1Pb"
type input "poact_XPz0xzIoI1Pb"
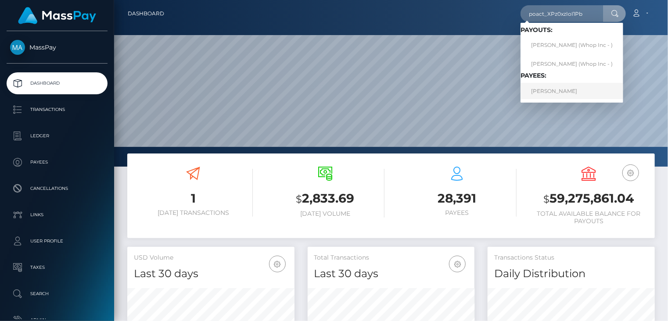
click at [551, 88] on link "ANAS ANAS" at bounding box center [571, 91] width 103 height 16
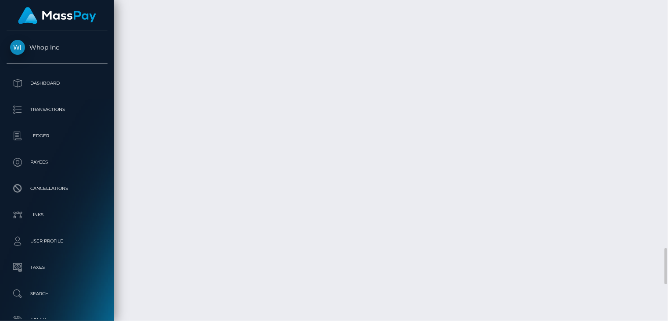
scroll to position [2342, 0]
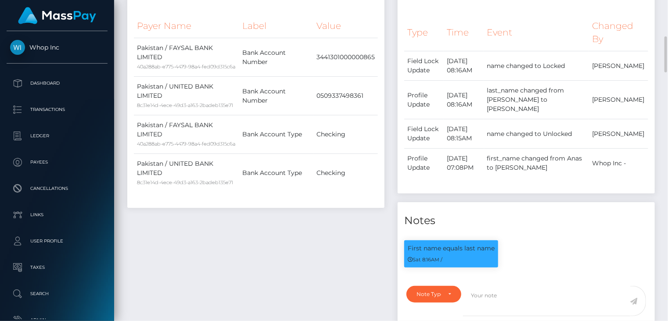
scroll to position [0, 0]
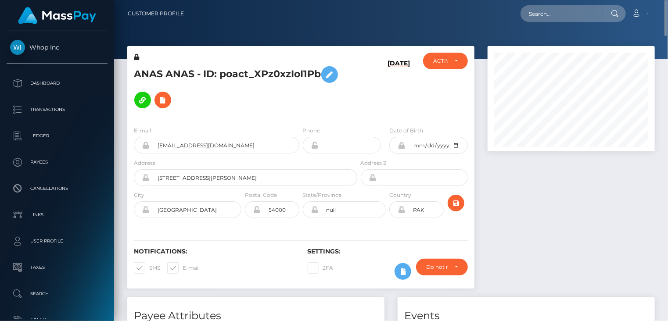
click at [234, 73] on h5 "ANAS ANAS - ID: poact_XPz0xzIoI1Pb" at bounding box center [243, 87] width 218 height 51
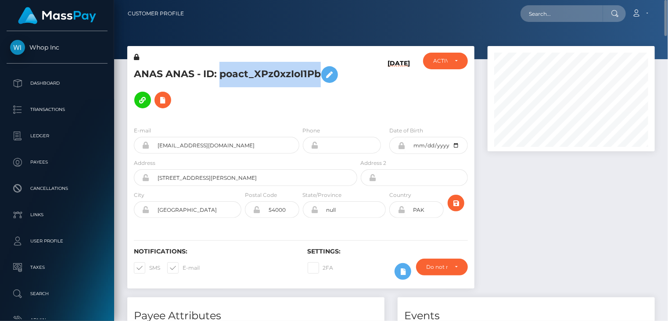
click at [234, 73] on h5 "ANAS ANAS - ID: poact_XPz0xzIoI1Pb" at bounding box center [243, 87] width 218 height 51
copy h5 "ANAS ANAS - ID: poact_XPz0xzIoI1Pb"
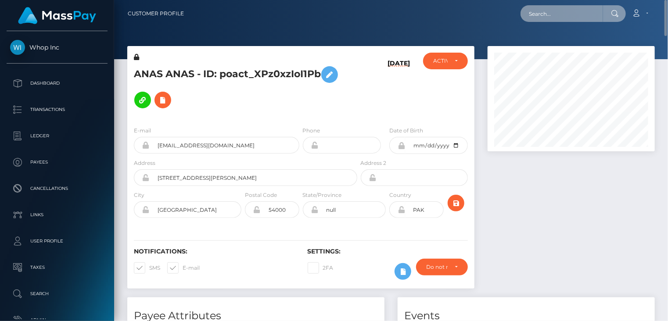
paste input "poact_SksBaMGdGnhQ"
type input "poact_SksBaMGdGnhQ"
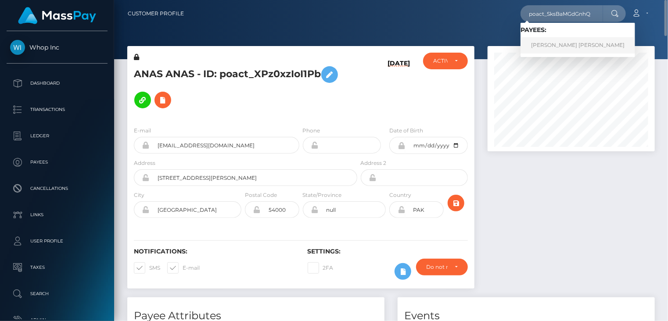
click at [551, 46] on link "MOHAMAD YASIN SALEH" at bounding box center [577, 45] width 115 height 16
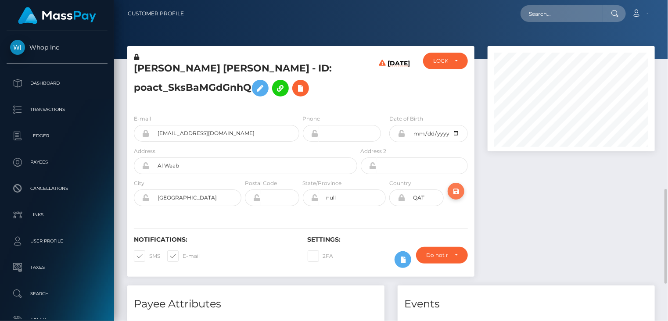
scroll to position [293, 0]
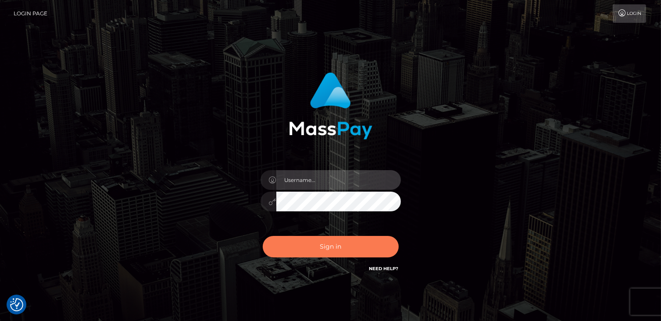
type input "catalinad"
drag, startPoint x: 325, startPoint y: 247, endPoint x: 65, endPoint y: 252, distance: 259.8
click at [325, 247] on button "Sign in" at bounding box center [331, 246] width 136 height 21
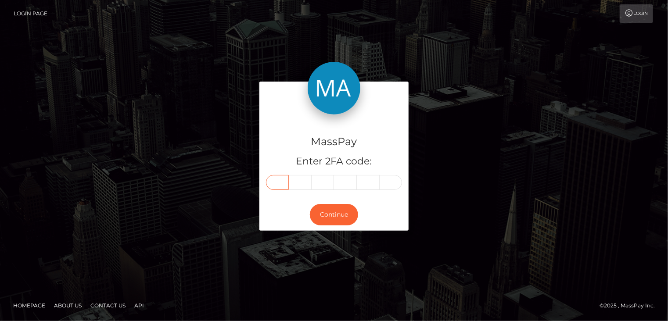
click at [274, 180] on input "text" at bounding box center [277, 182] width 23 height 15
click at [272, 184] on input "text" at bounding box center [277, 182] width 23 height 15
type input "1"
type input "3"
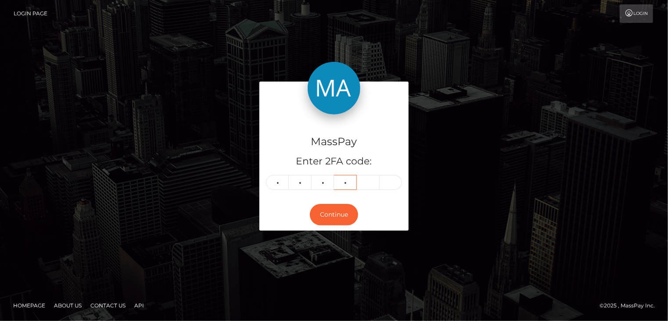
type input "8"
type input "6"
type input "9"
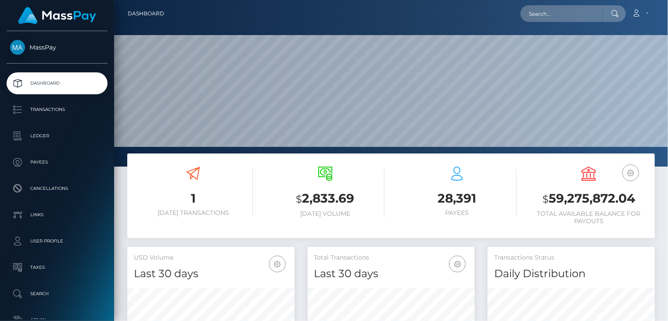
scroll to position [155, 167]
paste input "poact_SksBaMGdGnhQ"
type input "poact_SksBaMGdGnhQ"
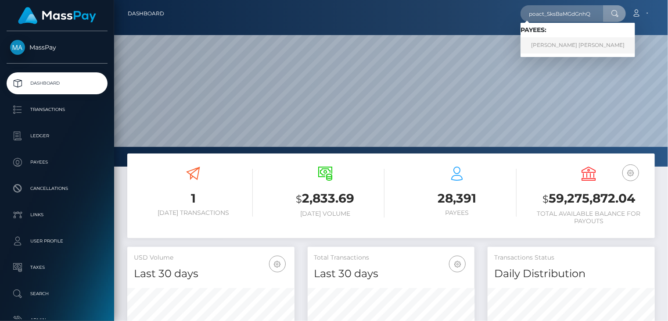
click at [556, 49] on link "[PERSON_NAME] [PERSON_NAME]" at bounding box center [577, 45] width 115 height 16
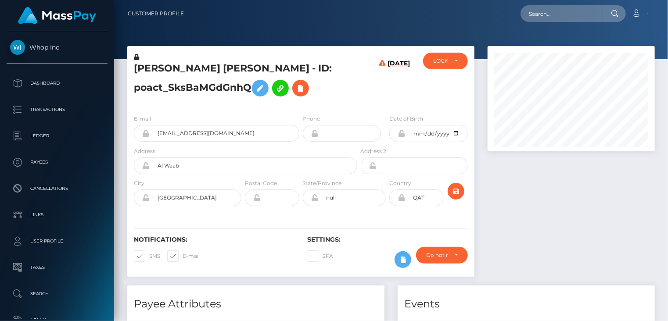
scroll to position [105, 167]
click at [225, 71] on h5 "MOHAMAD YASIN SALEH - ID: poact_SksBaMGdGnhQ" at bounding box center [243, 81] width 218 height 39
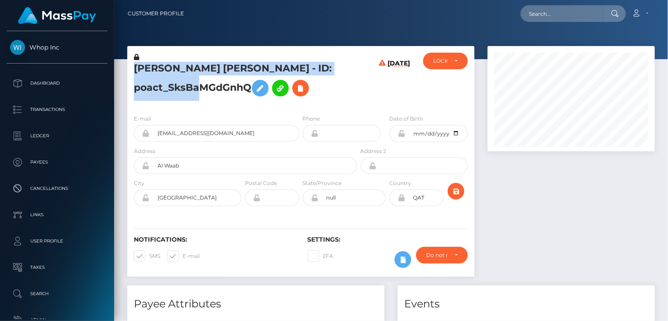
click at [225, 71] on h5 "MOHAMAD YASIN SALEH - ID: poact_SksBaMGdGnhQ" at bounding box center [243, 81] width 218 height 39
copy h5 "MOHAMAD YASIN SALEH - ID: poact_SksBaMGdGnhQ"
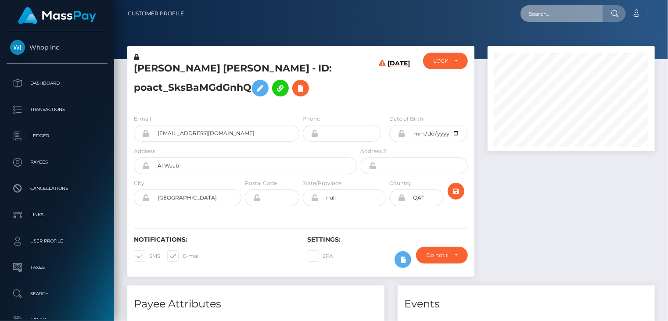
click at [551, 14] on input "text" at bounding box center [561, 13] width 82 height 17
paste input "poact_pcc5NrY9I6f1"
type input "poact_pcc5NrY9I6f1"
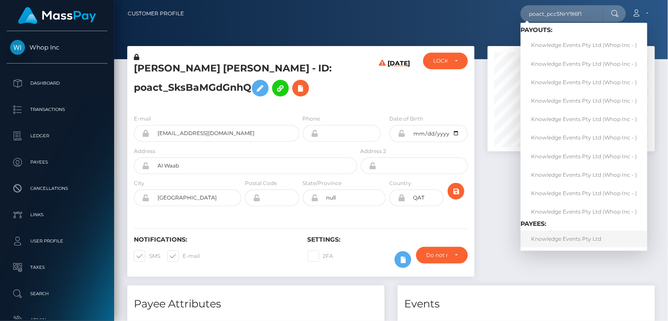
click at [549, 241] on link "Knowledge Events Pty Ltd" at bounding box center [583, 239] width 127 height 16
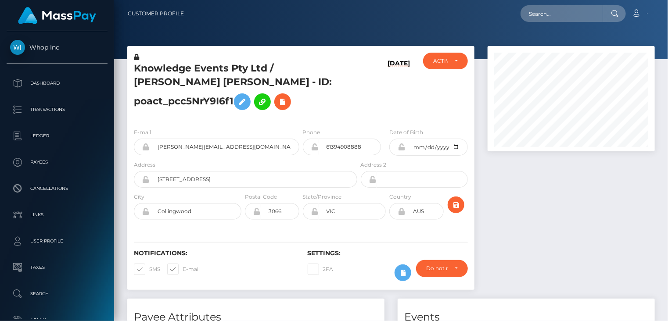
scroll to position [105, 167]
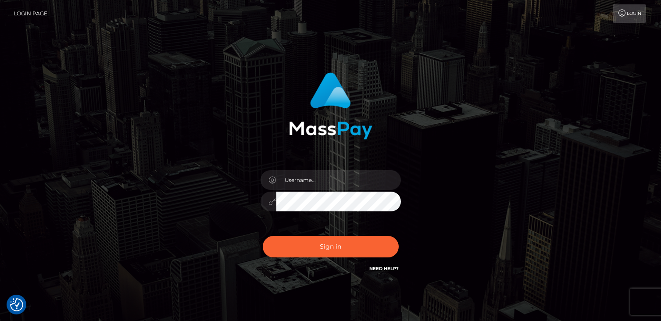
checkbox input "true"
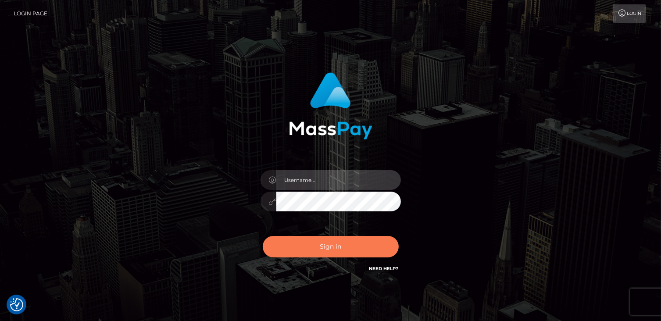
type input "catalinad"
click at [330, 246] on button "Sign in" at bounding box center [331, 246] width 136 height 21
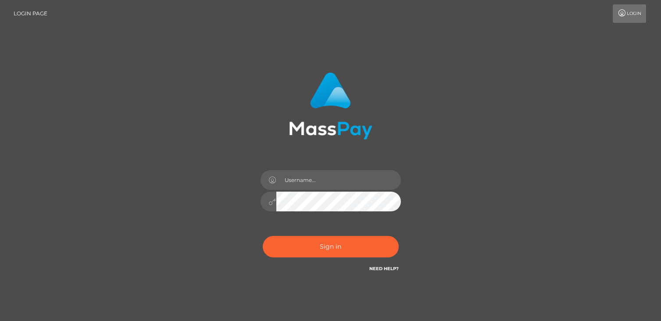
click at [330, 246] on button "Sign in" at bounding box center [331, 246] width 136 height 21
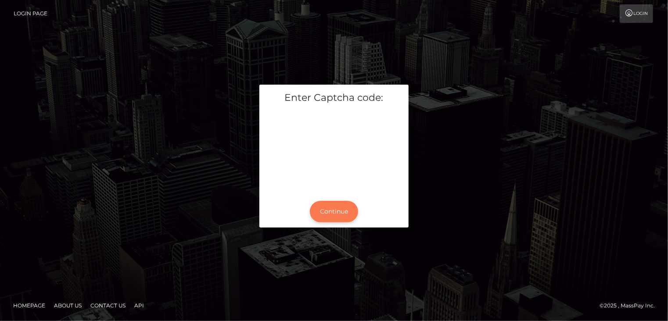
click at [329, 213] on button "Continue" at bounding box center [334, 211] width 48 height 21
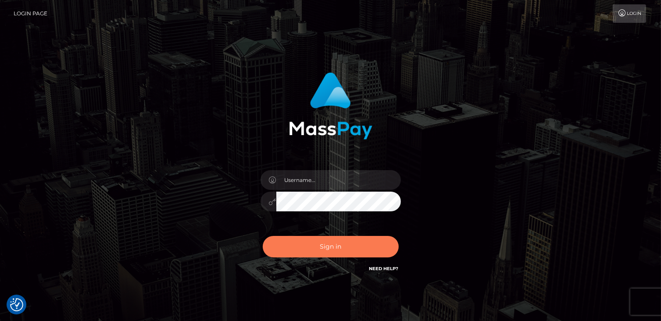
click at [315, 247] on button "Sign in" at bounding box center [331, 246] width 136 height 21
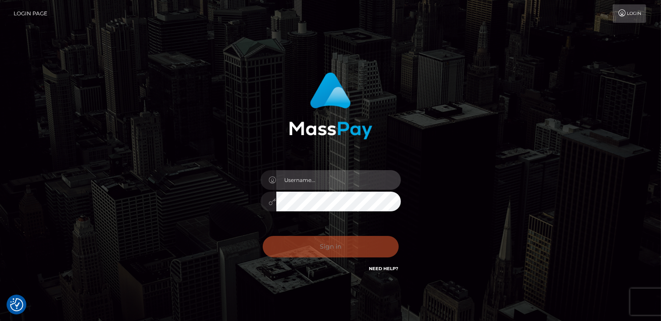
type input "catalinad"
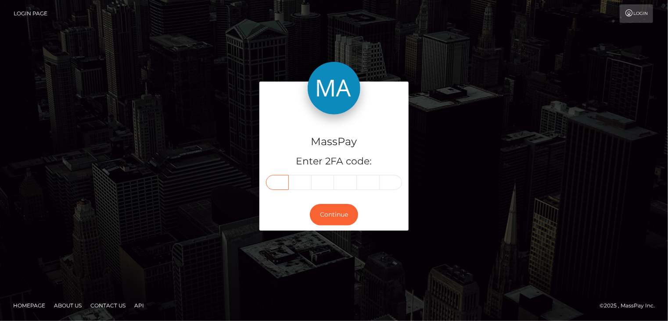
click at [281, 181] on input "text" at bounding box center [277, 182] width 23 height 15
type input "3"
type input "0"
type input "3"
type input "2"
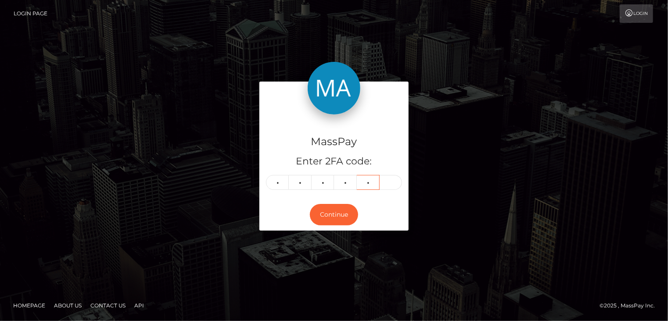
type input "8"
type input "7"
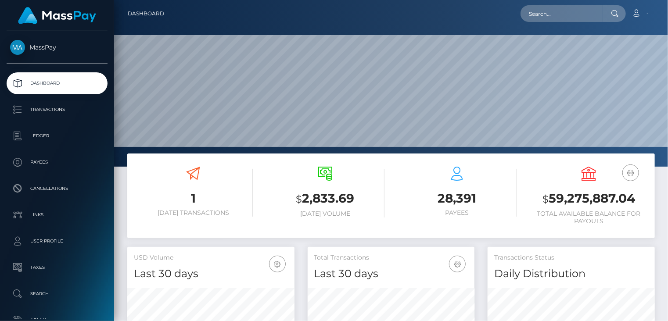
scroll to position [155, 167]
paste input "[EMAIL_ADDRESS][DOMAIN_NAME]"
type input "[EMAIL_ADDRESS][DOMAIN_NAME]"
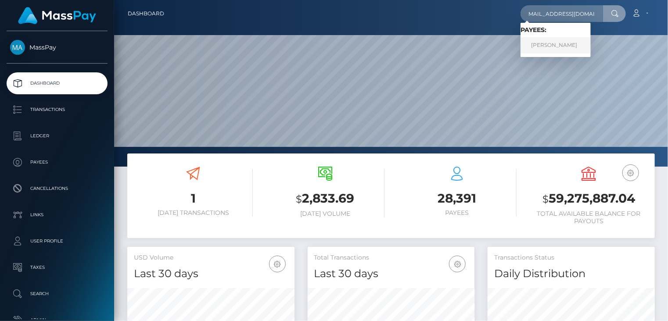
click at [562, 47] on link "Savannah Hunley" at bounding box center [555, 45] width 70 height 16
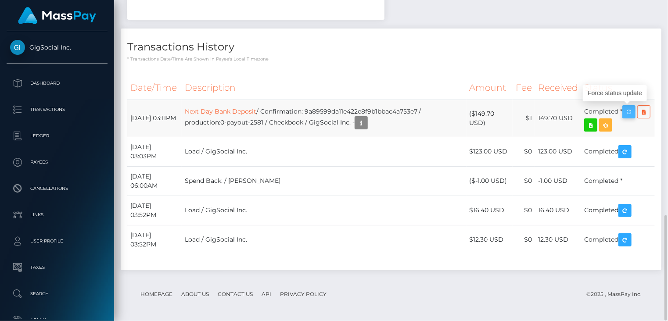
scroll to position [105, 167]
click at [634, 109] on icon "button" at bounding box center [628, 112] width 11 height 11
drag, startPoint x: 476, startPoint y: 108, endPoint x: 498, endPoint y: 111, distance: 22.2
click at [498, 111] on td "($149.70 USD)" at bounding box center [489, 118] width 47 height 37
copy td "$149.70"
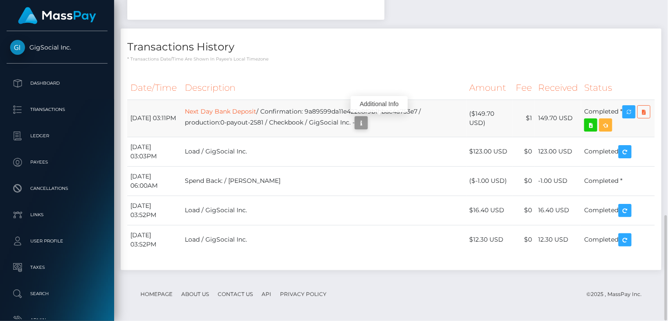
click at [366, 122] on icon "button" at bounding box center [361, 123] width 11 height 11
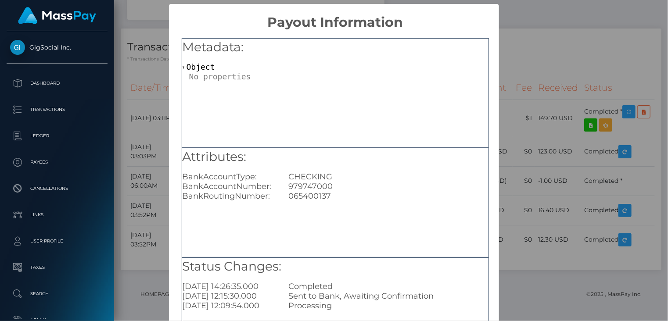
click at [544, 69] on div "× Payout Information Metadata: Object Attributes: BankAccountType: CHECKING Ban…" at bounding box center [334, 160] width 668 height 321
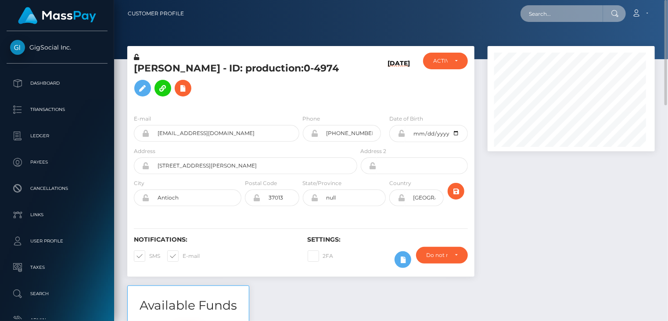
scroll to position [438629, 438567]
paste input "pout_YB42c41DVAk2b"
drag, startPoint x: 597, startPoint y: 11, endPoint x: 530, endPoint y: 11, distance: 66.7
click at [530, 11] on input "pout_YB42c41DVAk2b" at bounding box center [561, 13] width 82 height 17
paste input "83f16762-9336-11f0-bd85-0694aced620"
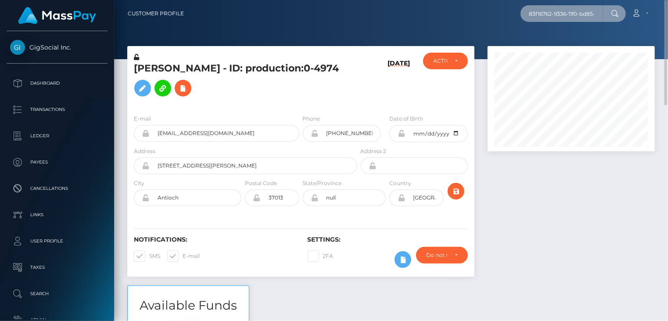
scroll to position [0, 40]
type input "83f16762-9336-11f0-bd85-0694aced620b"
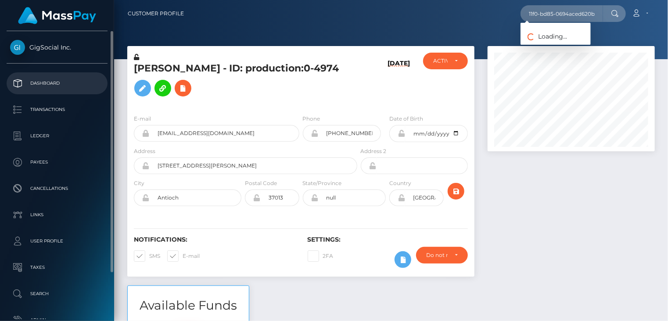
scroll to position [0, 0]
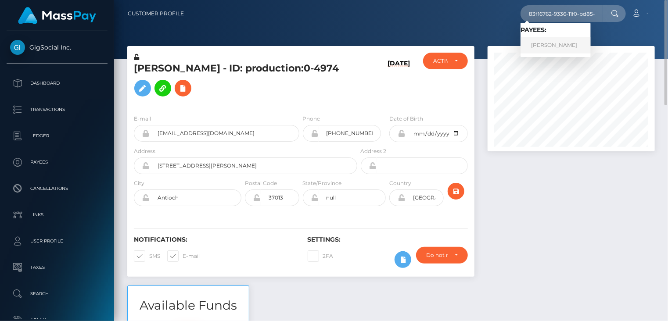
click at [557, 49] on link "EMILY ERIN MATHER" at bounding box center [555, 45] width 70 height 16
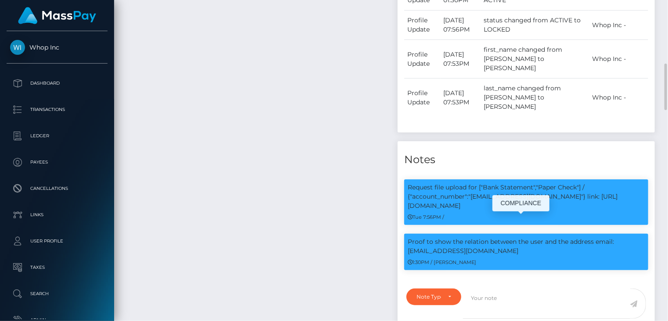
scroll to position [105, 167]
drag, startPoint x: 407, startPoint y: 225, endPoint x: 491, endPoint y: 229, distance: 84.3
click at [491, 234] on div "Proof to show the relation between the user and the address email: jack8frechet…" at bounding box center [526, 252] width 244 height 36
copy p "Proof to show the relation between the user and the address email: jack8frechet…"
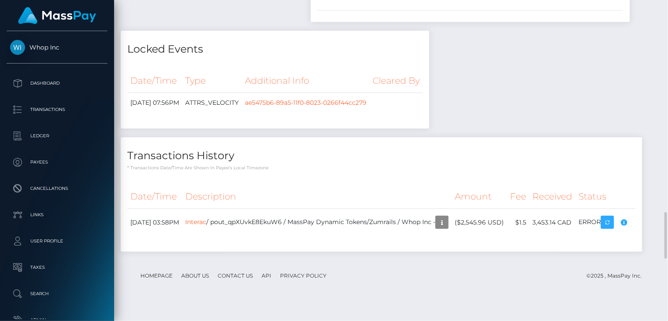
scroll to position [1610, 0]
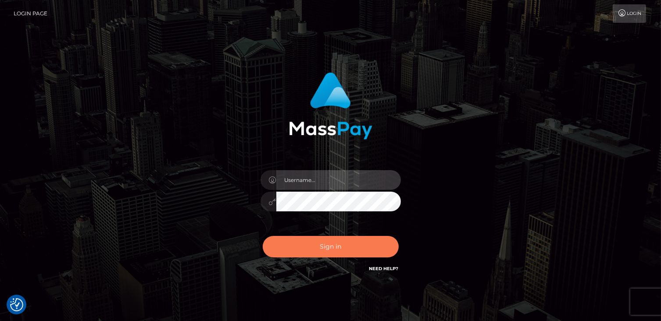
type input "catalinad"
click at [294, 242] on button "Sign in" at bounding box center [331, 246] width 136 height 21
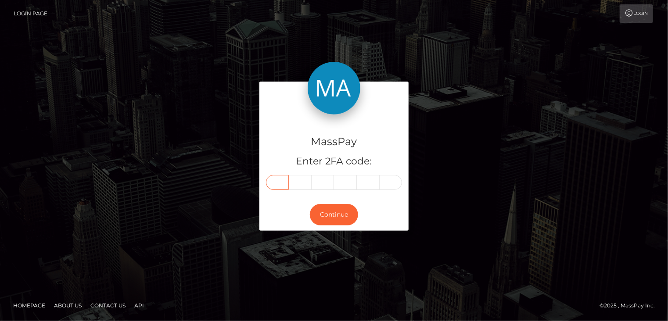
click at [279, 179] on input "text" at bounding box center [277, 182] width 23 height 15
type input "9"
type input "8"
type input "3"
type input "7"
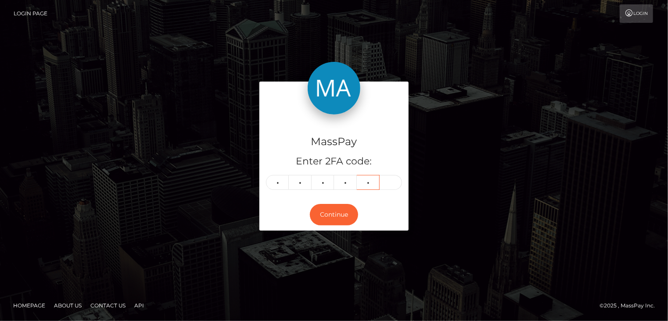
type input "5"
type input "7"
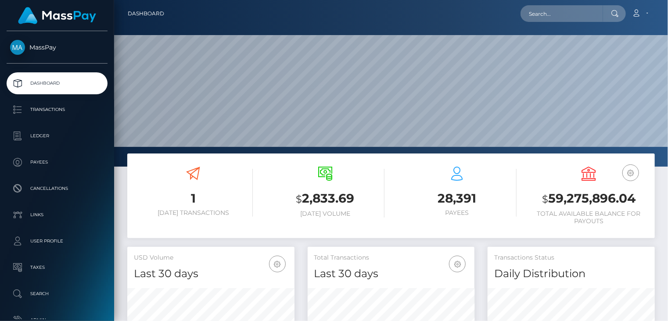
scroll to position [155, 167]
click at [534, 18] on input "text" at bounding box center [561, 13] width 82 height 17
paste input "poact_Bpo2wvOS6iWa"
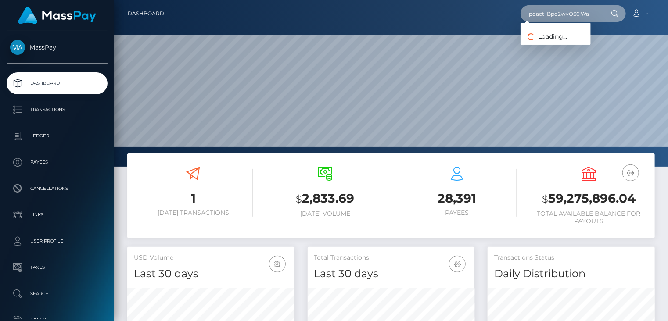
type input "poact_Bpo2wvOS6iWa"
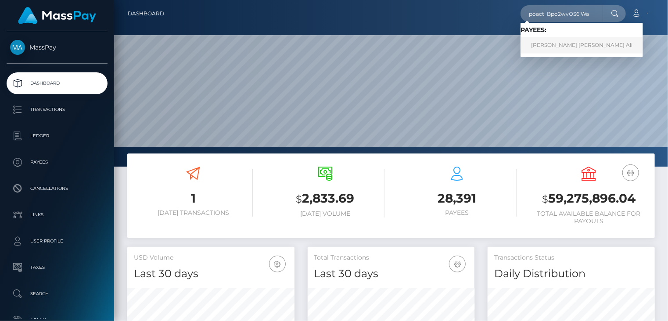
click at [557, 44] on link "[PERSON_NAME] [PERSON_NAME] Ali" at bounding box center [581, 45] width 122 height 16
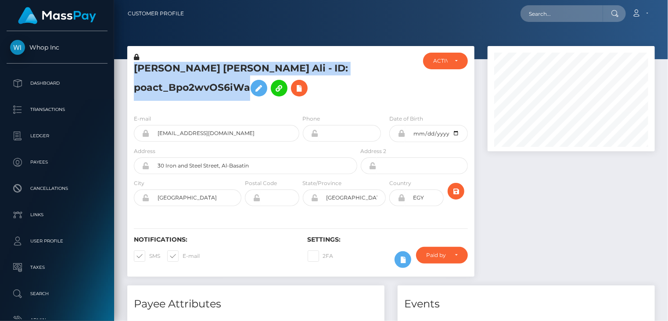
scroll to position [105, 167]
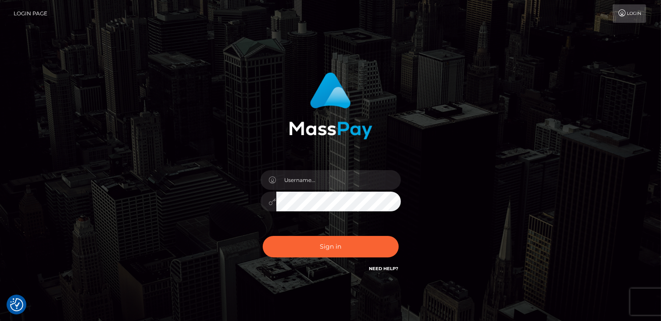
checkbox input "true"
